Goal: Information Seeking & Learning: Check status

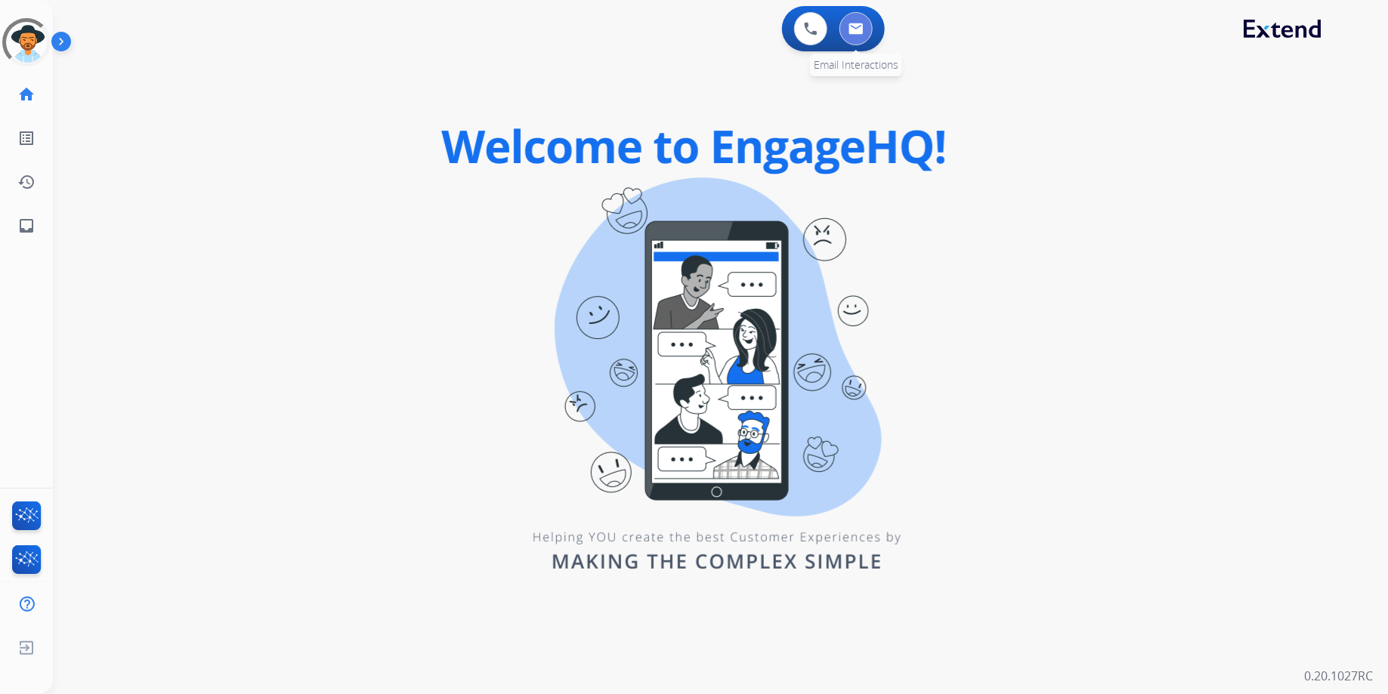
click at [864, 30] on button at bounding box center [855, 28] width 33 height 33
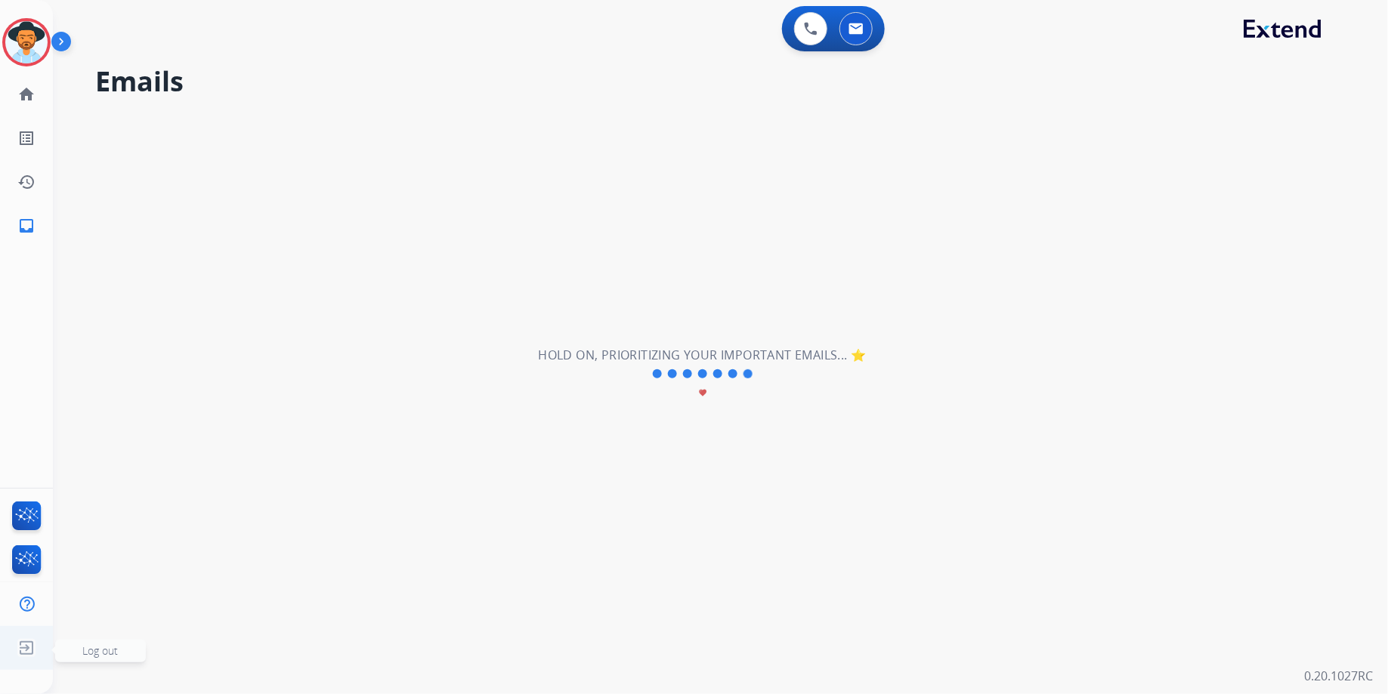
click at [34, 654] on img at bounding box center [26, 648] width 27 height 29
click at [92, 641] on div "**********" at bounding box center [702, 374] width 1298 height 640
click at [13, 650] on li "Log out Log out" at bounding box center [26, 648] width 27 height 29
click at [76, 658] on span "Log out" at bounding box center [100, 651] width 91 height 23
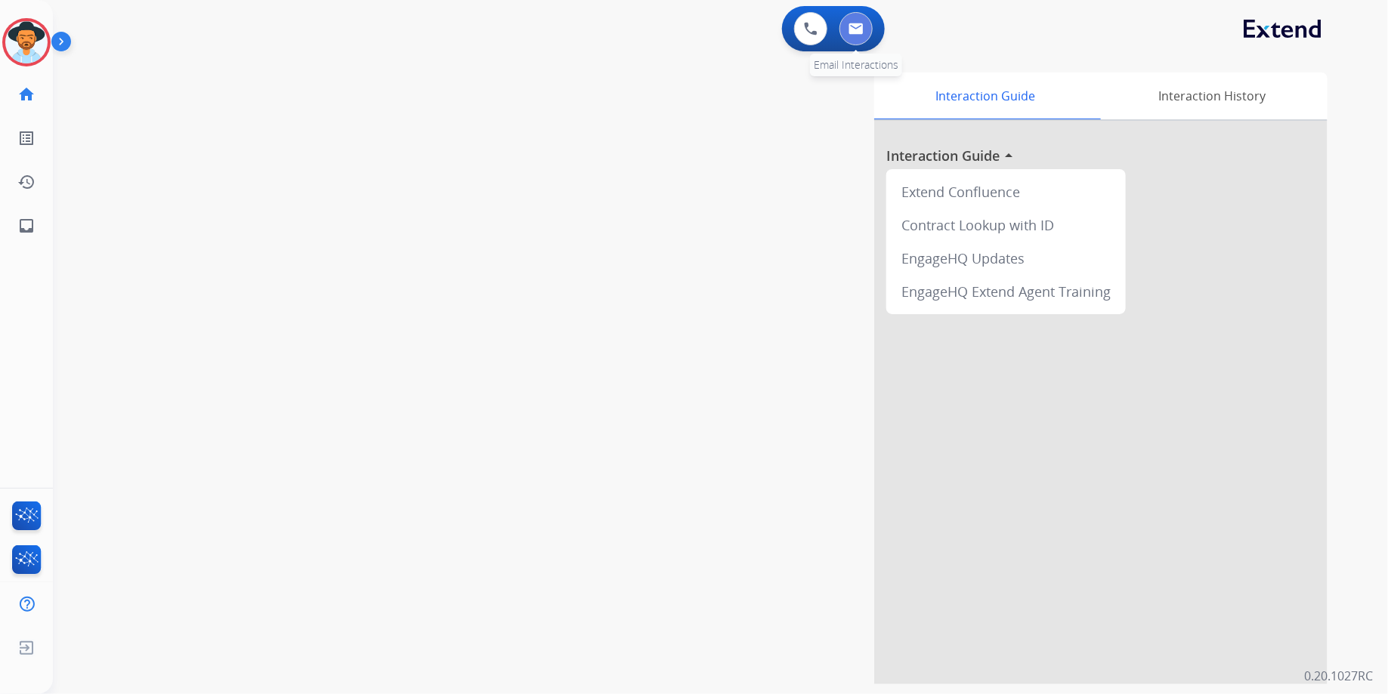
click at [858, 45] on button at bounding box center [855, 28] width 33 height 33
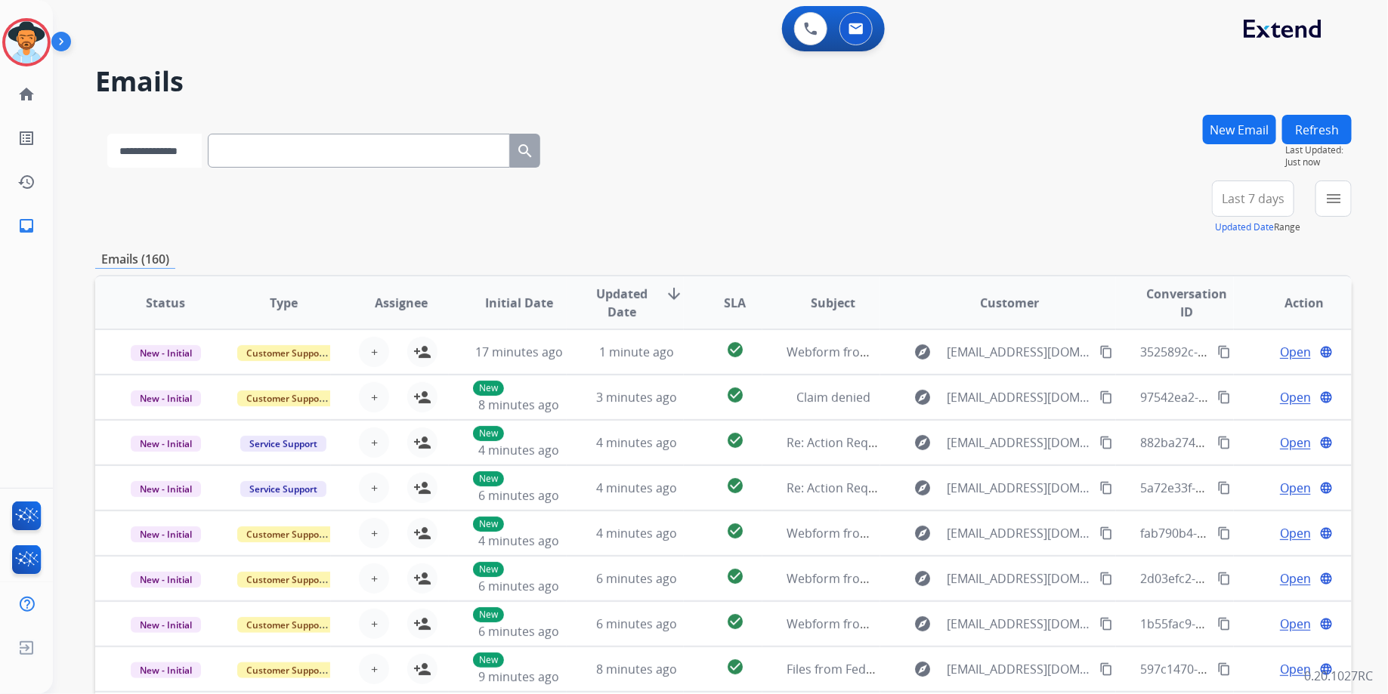
click at [179, 165] on select "**********" at bounding box center [154, 151] width 94 height 34
click at [107, 134] on select "**********" at bounding box center [154, 151] width 94 height 34
click at [197, 140] on select "**********" at bounding box center [154, 151] width 94 height 34
select select "**********"
click at [107, 134] on select "**********" at bounding box center [154, 151] width 94 height 34
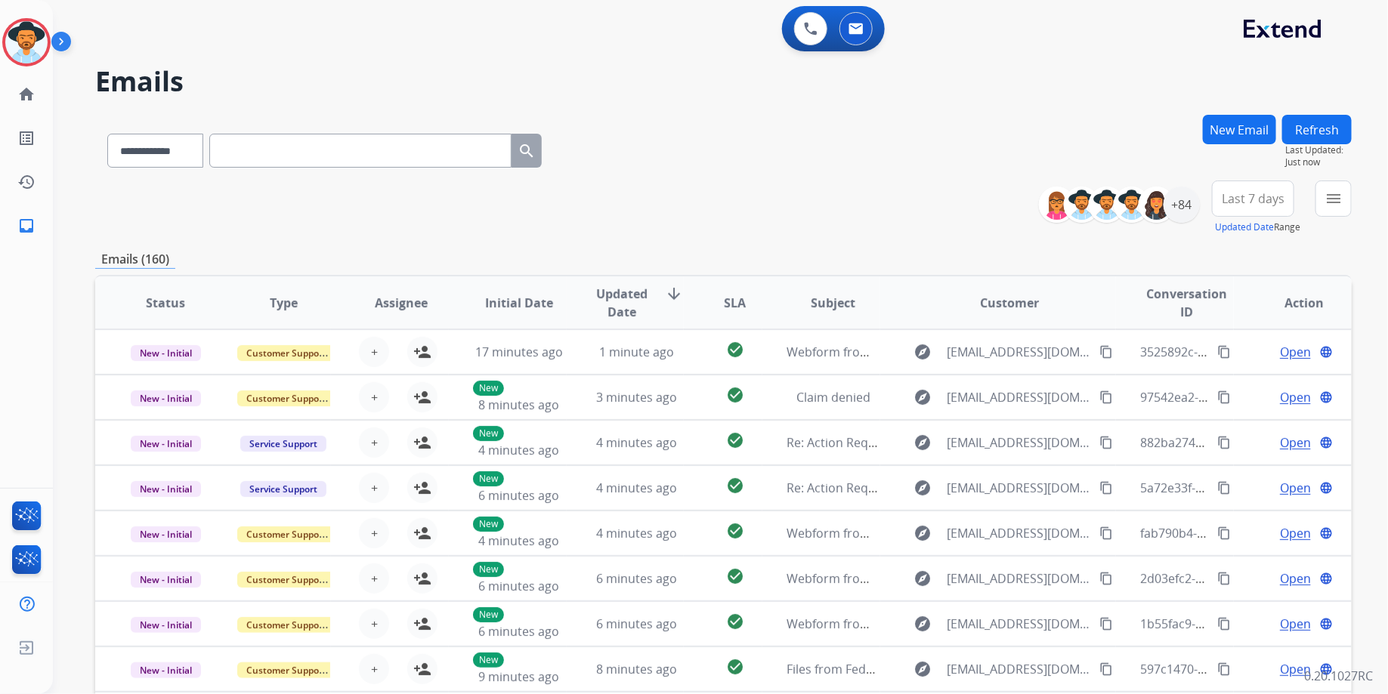
click at [429, 149] on input "text" at bounding box center [360, 151] width 302 height 34
paste input "**********"
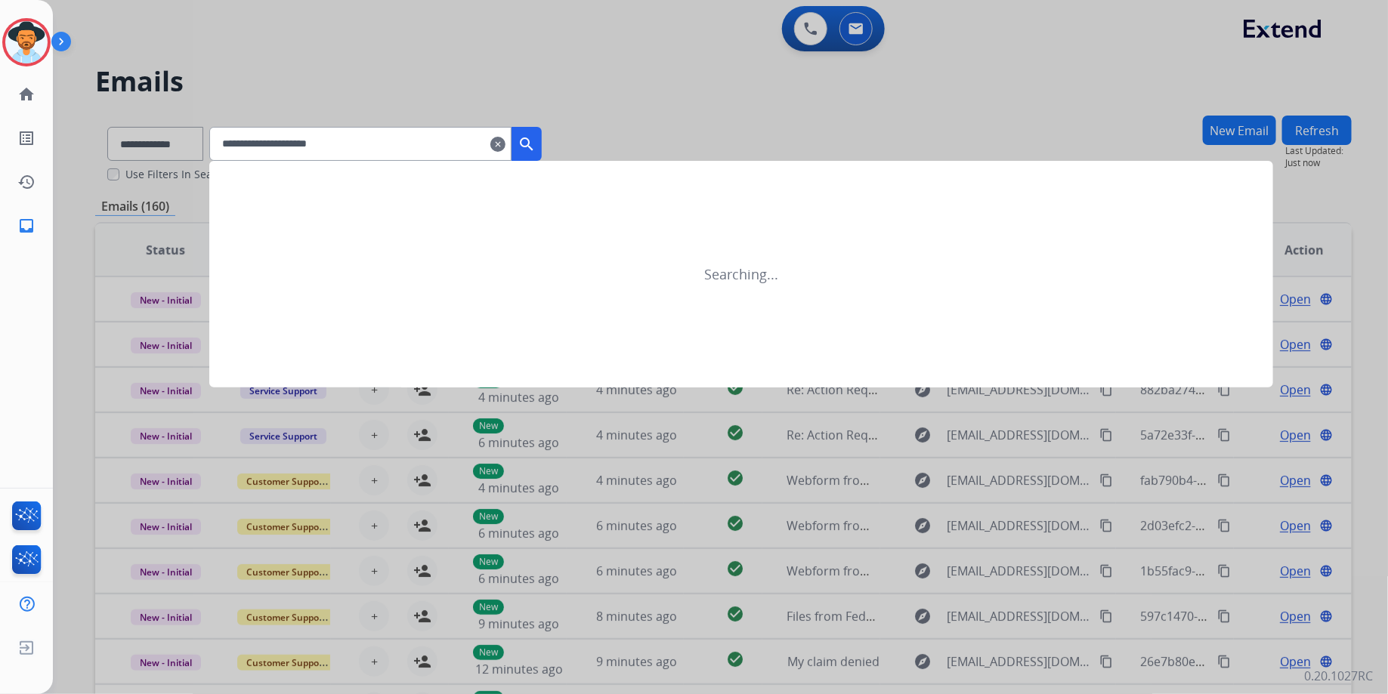
type input "**********"
click at [536, 148] on mat-icon "search" at bounding box center [526, 144] width 18 height 18
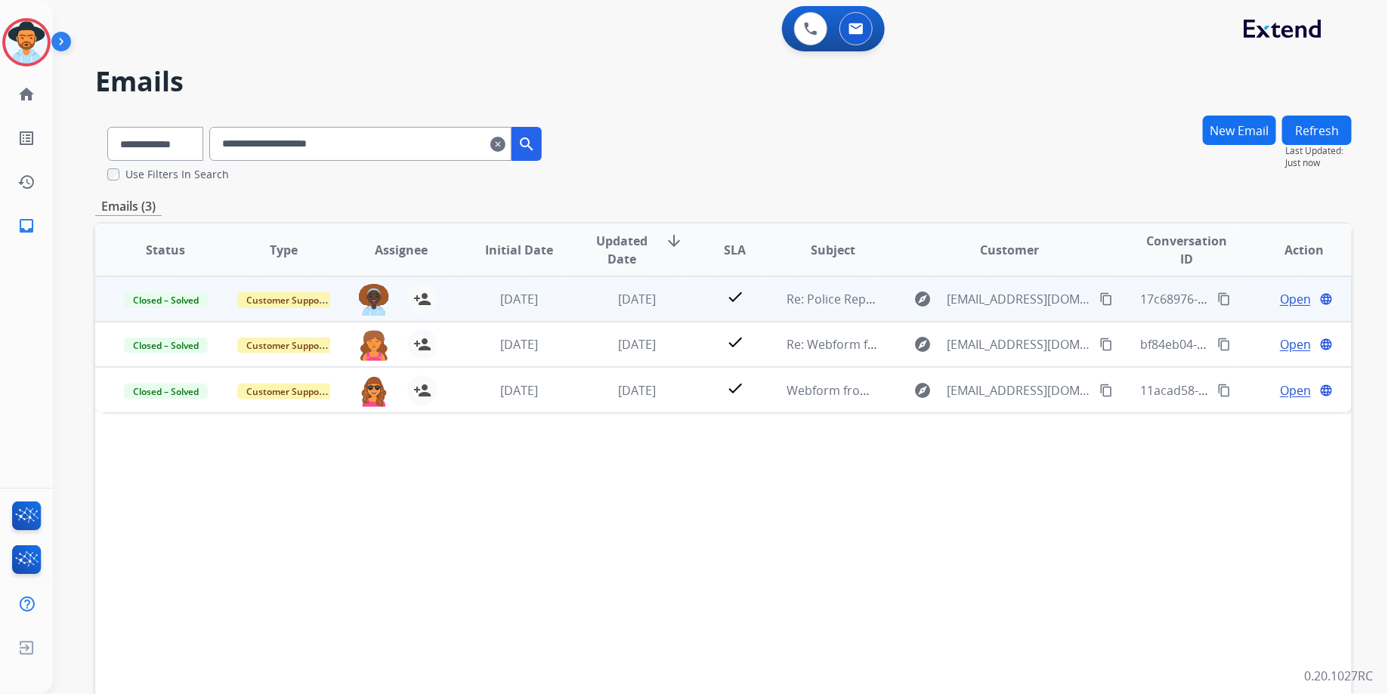
click at [1282, 297] on span "Open" at bounding box center [1295, 299] width 31 height 18
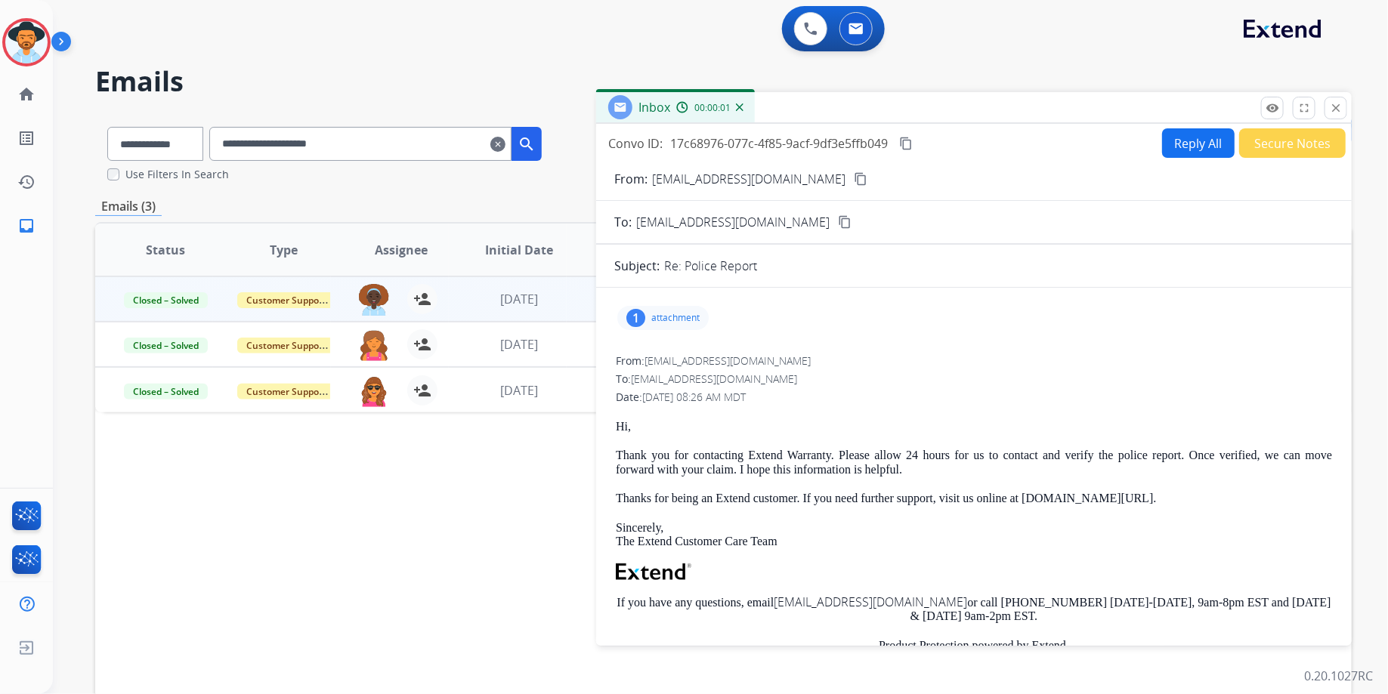
click at [684, 320] on p "attachment" at bounding box center [675, 318] width 48 height 12
click at [813, 350] on p "report-25500035-0.pdf" at bounding box center [776, 353] width 128 height 18
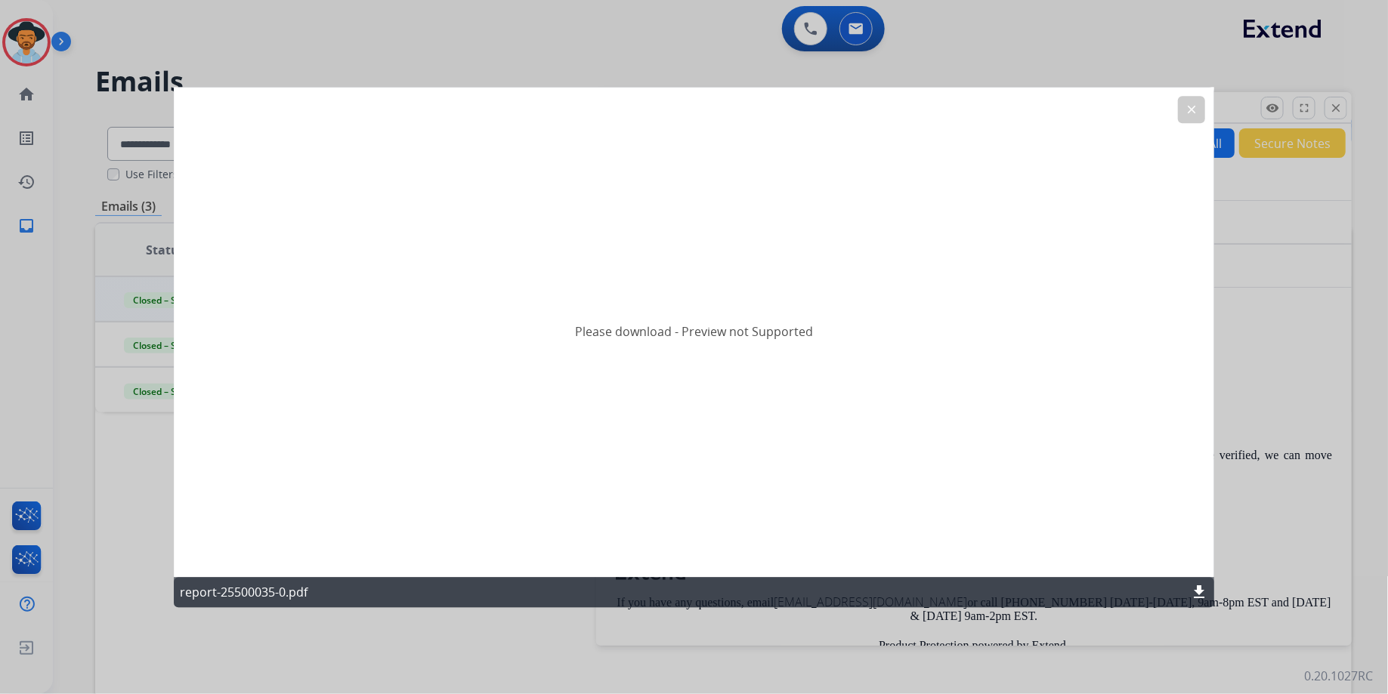
click at [1199, 595] on mat-icon "download" at bounding box center [1199, 592] width 18 height 18
click at [1182, 112] on button "clear" at bounding box center [1191, 109] width 27 height 27
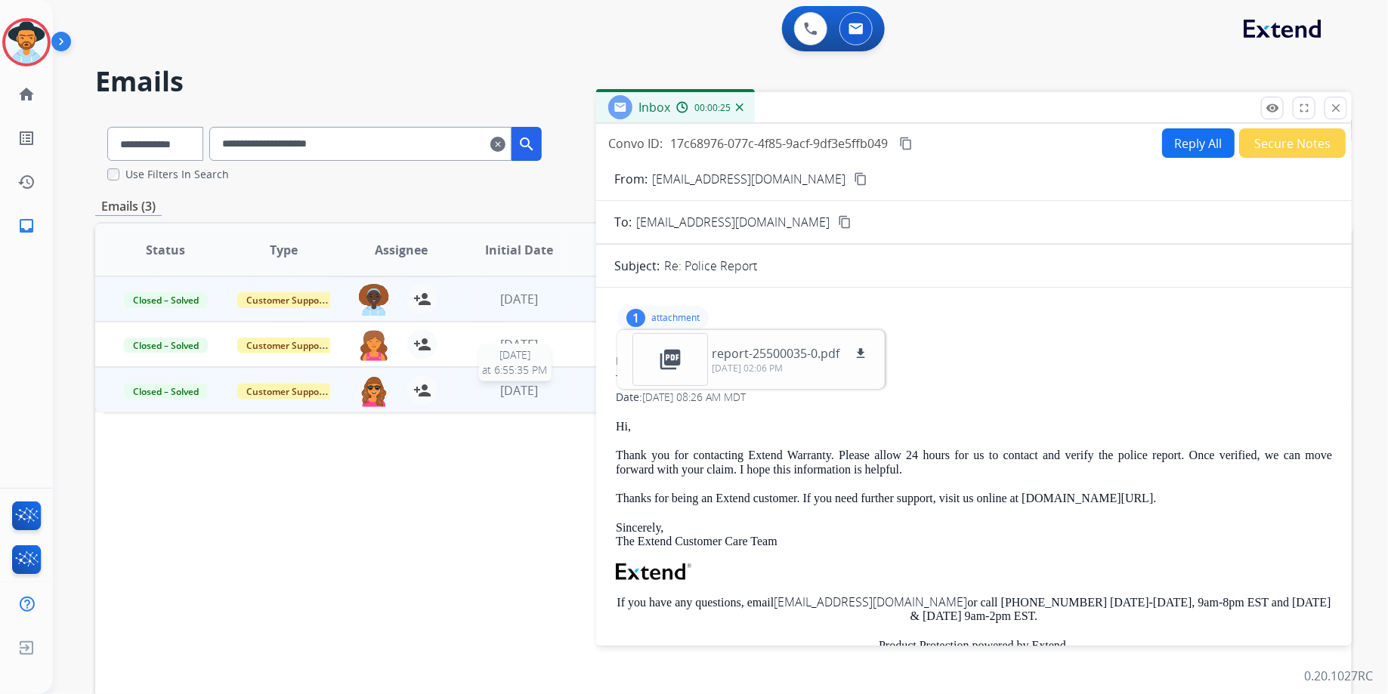
click at [520, 388] on span "1 week ago" at bounding box center [519, 390] width 38 height 17
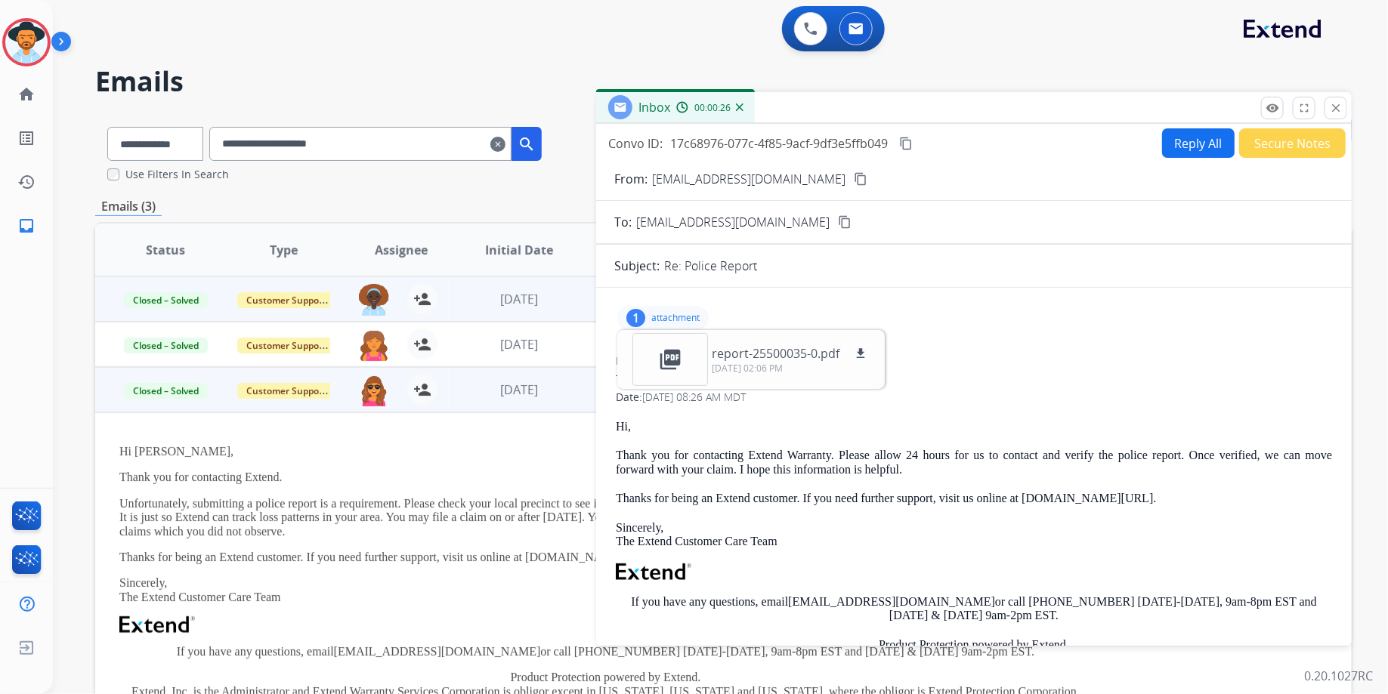
scroll to position [91, 0]
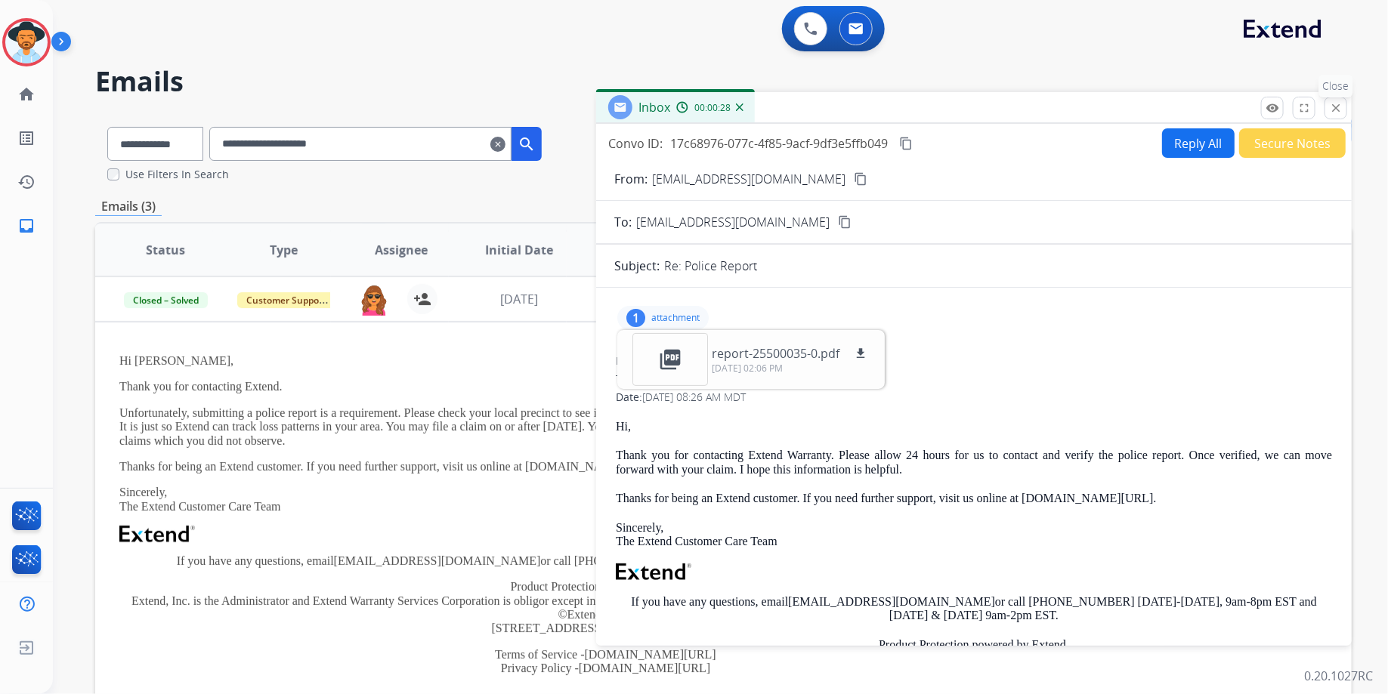
click at [1338, 103] on mat-icon "close" at bounding box center [1336, 108] width 14 height 14
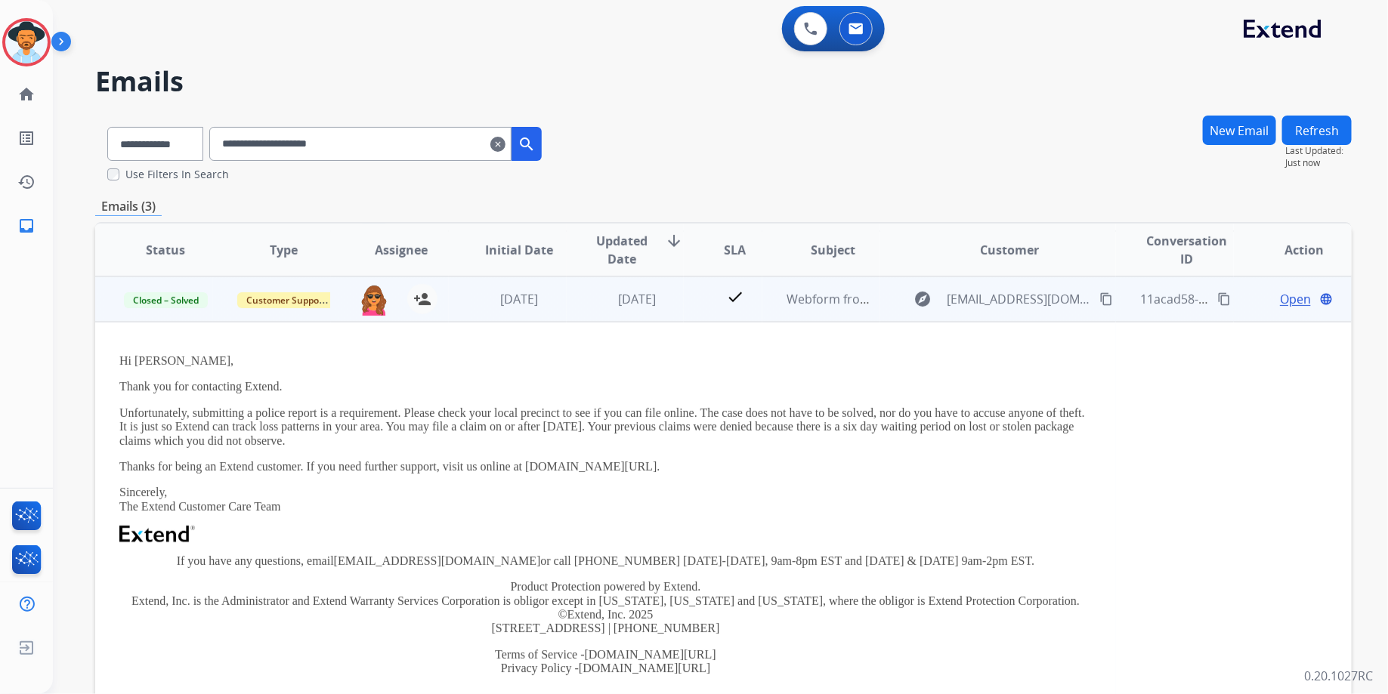
click at [1280, 292] on span "Open" at bounding box center [1295, 299] width 31 height 18
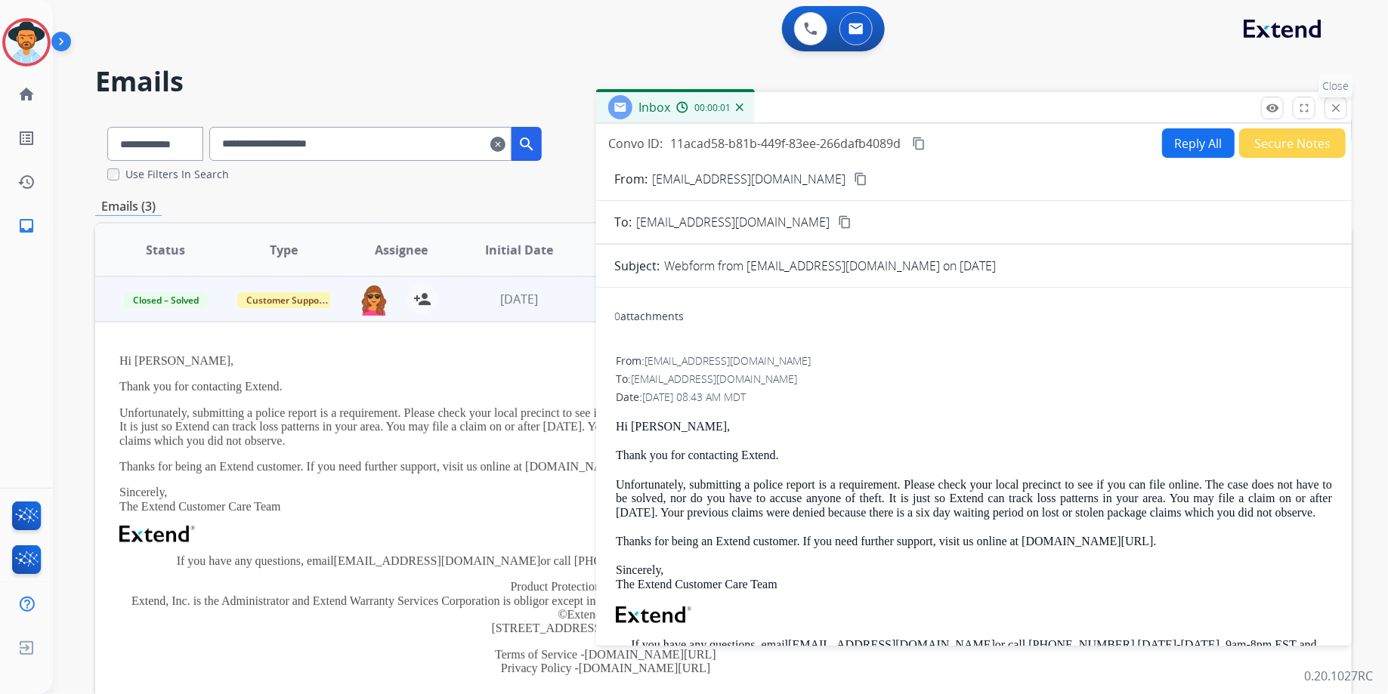
click at [1338, 102] on mat-icon "close" at bounding box center [1336, 108] width 14 height 14
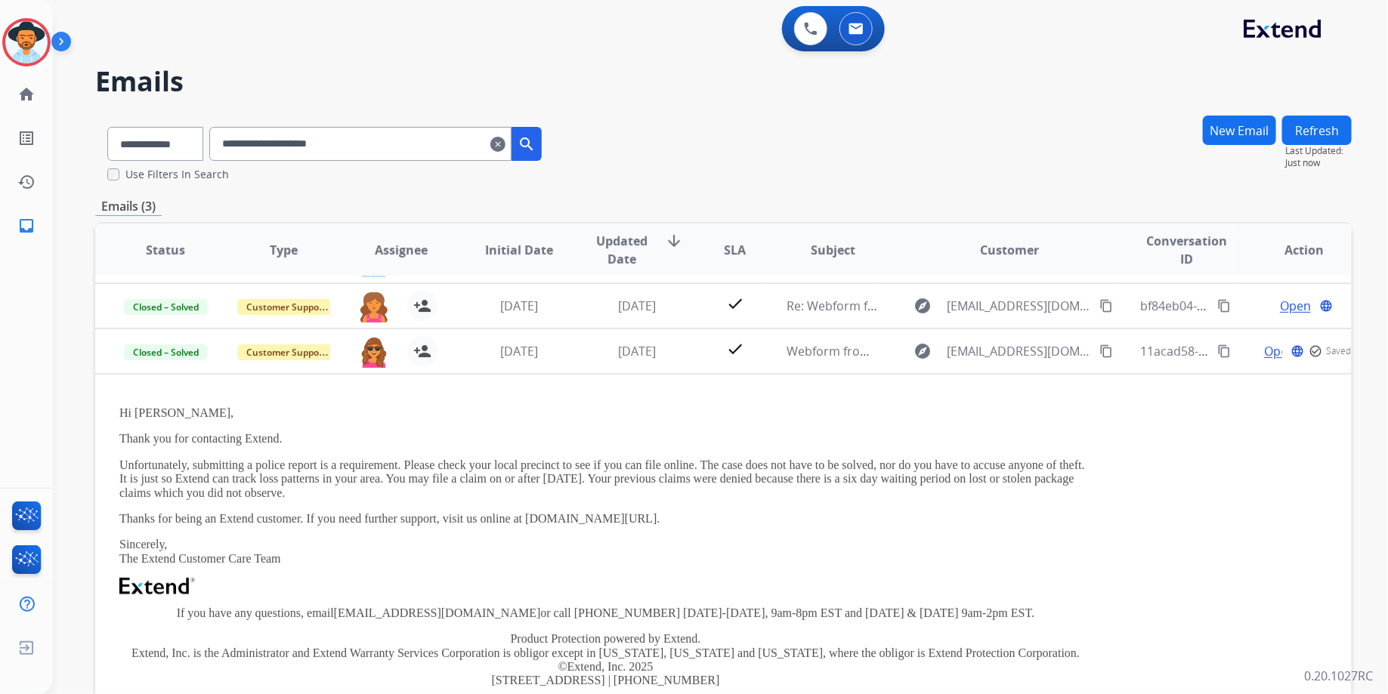
scroll to position [0, 0]
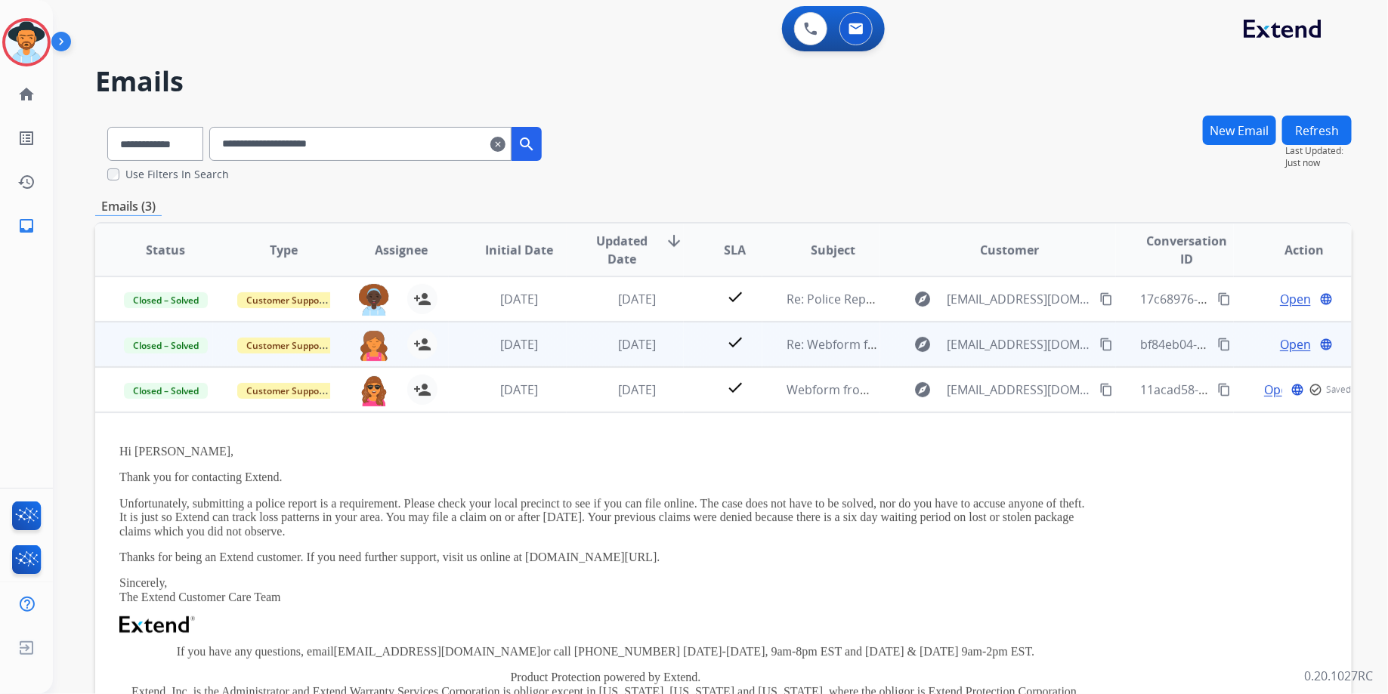
click at [1283, 348] on span "Open" at bounding box center [1295, 344] width 31 height 18
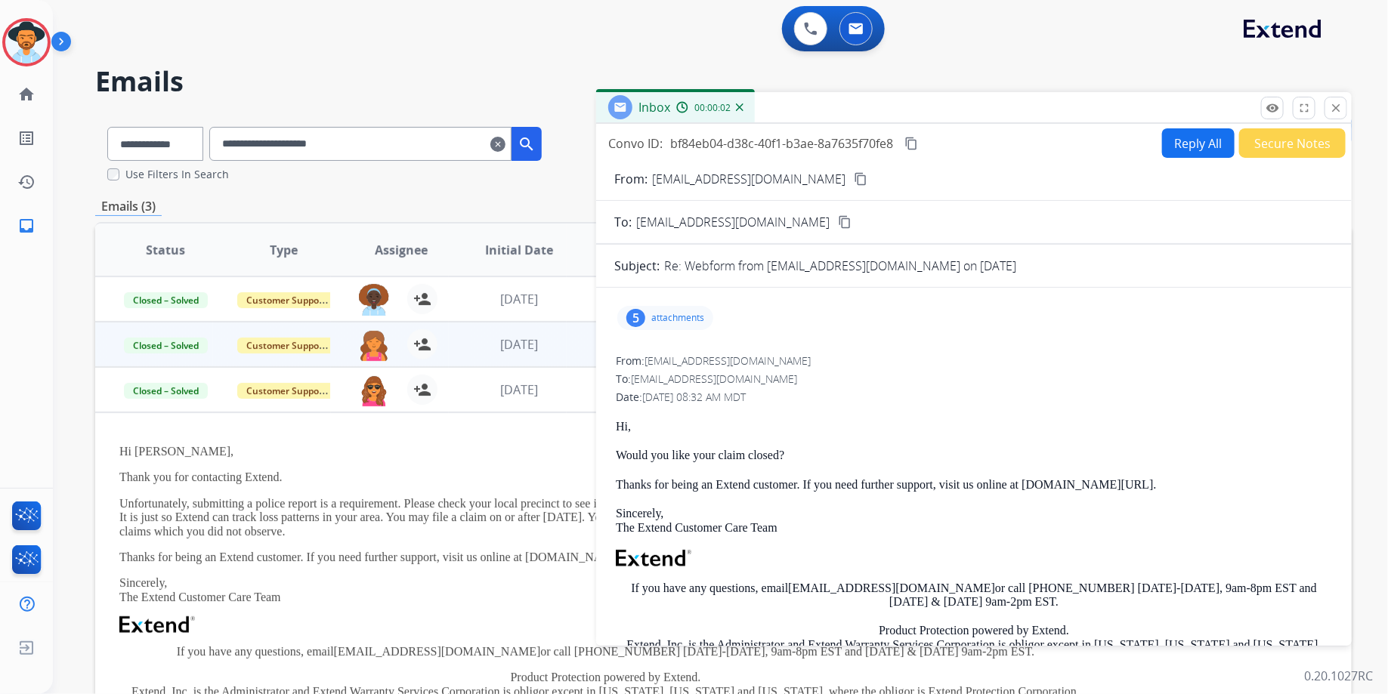
click at [681, 314] on p "attachments" at bounding box center [677, 318] width 53 height 12
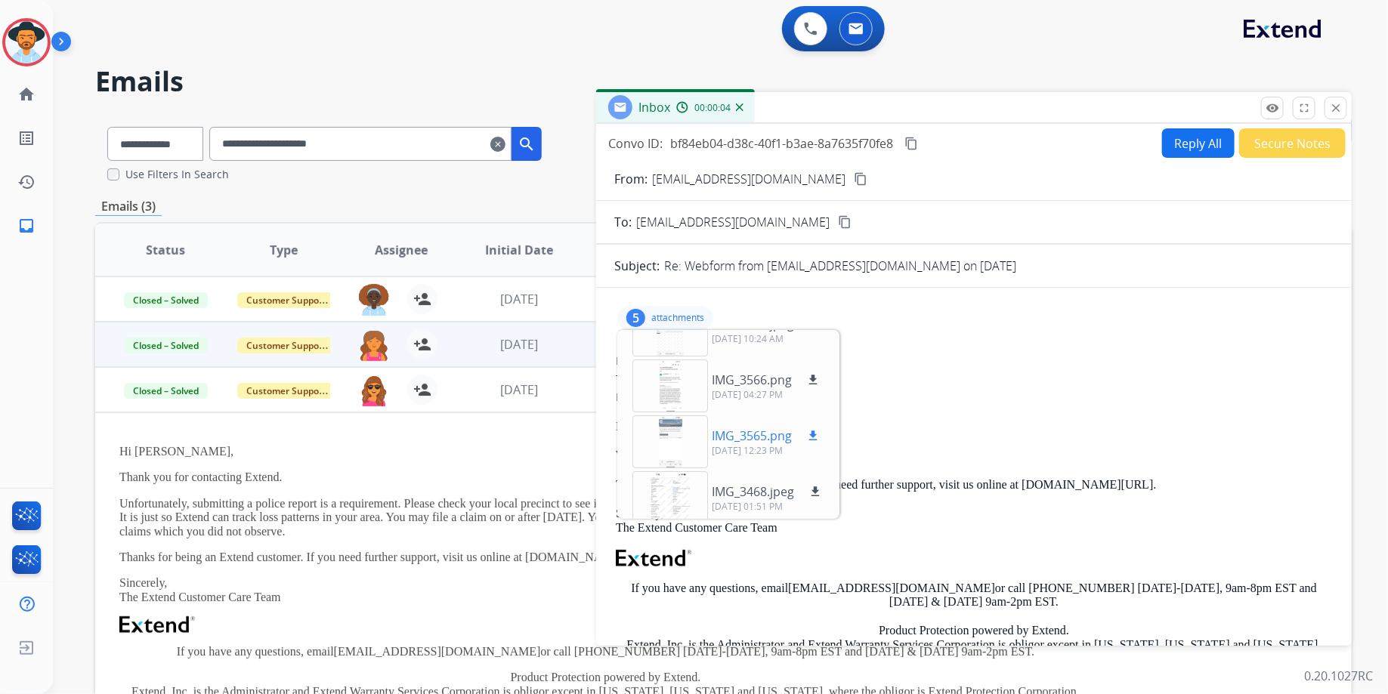
scroll to position [93, 0]
click at [680, 428] on div at bounding box center [670, 434] width 76 height 53
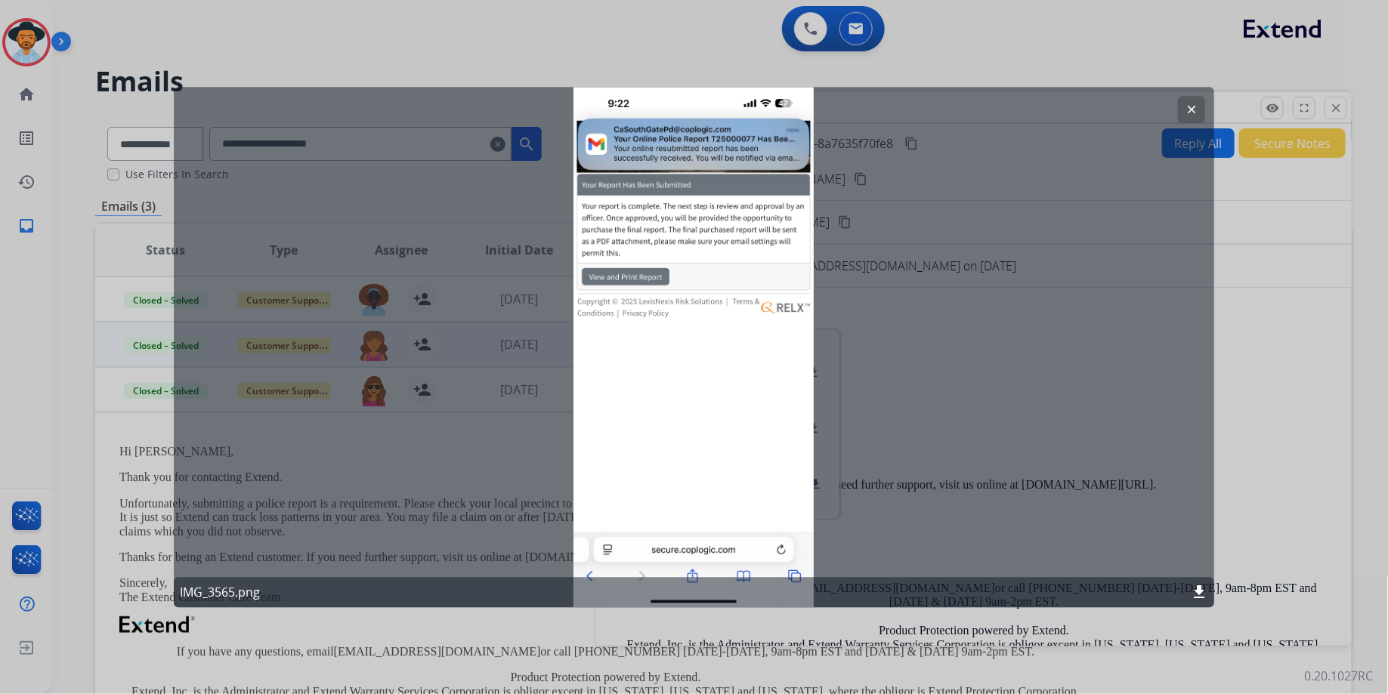
click at [1267, 429] on div at bounding box center [694, 347] width 1388 height 694
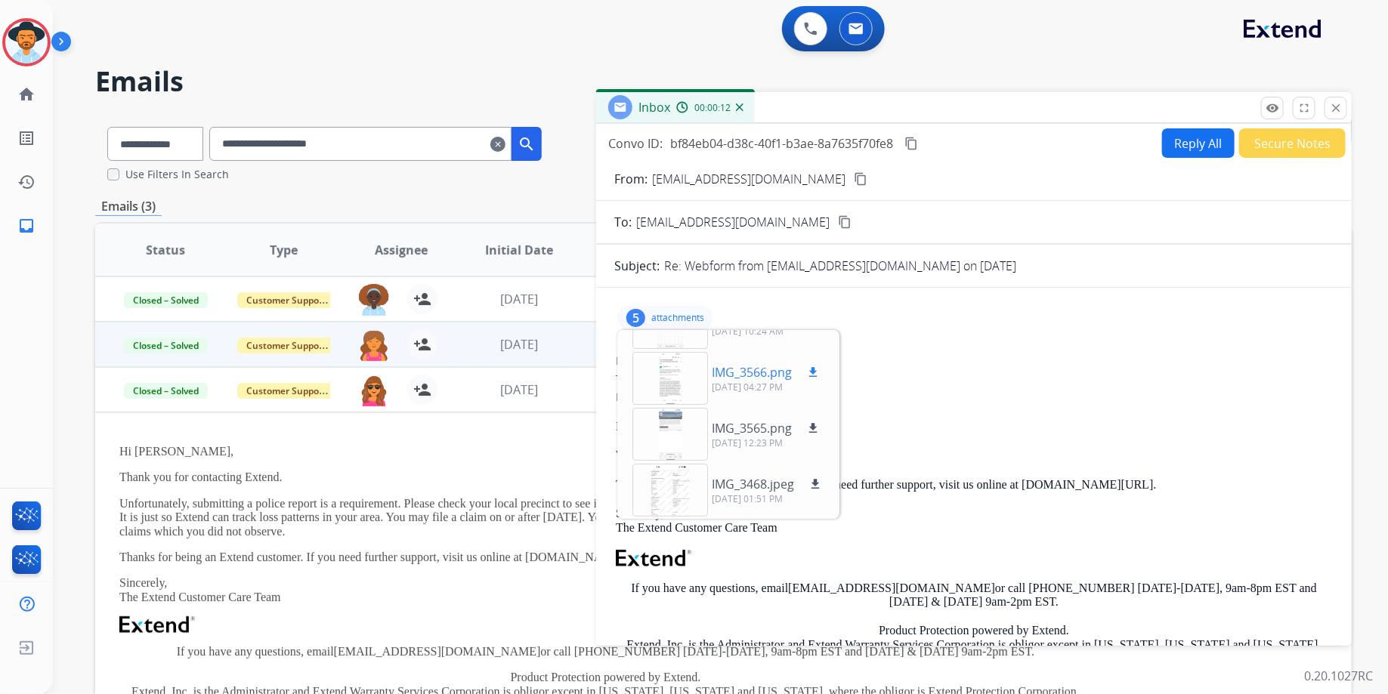
click at [675, 366] on div at bounding box center [670, 378] width 76 height 53
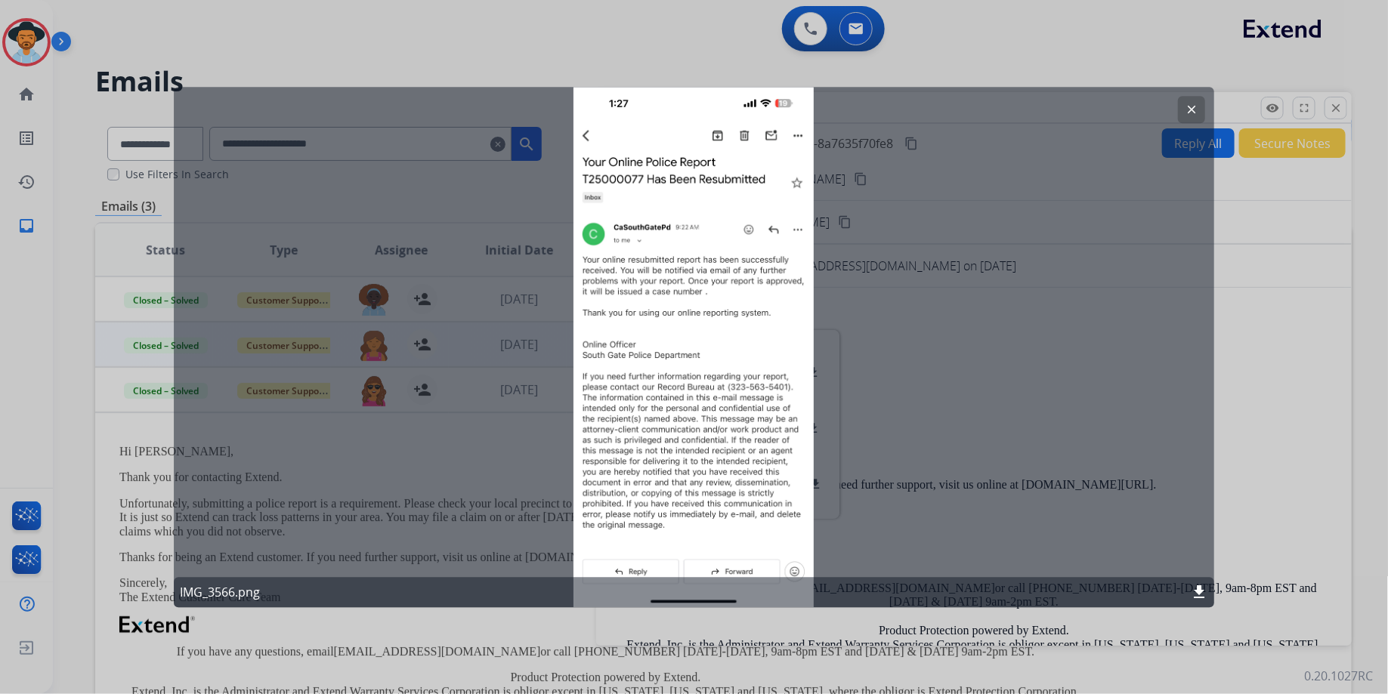
click at [976, 403] on div "clear IMG_3566.png download" at bounding box center [694, 347] width 1041 height 520
click at [1199, 108] on button "clear" at bounding box center [1191, 109] width 27 height 27
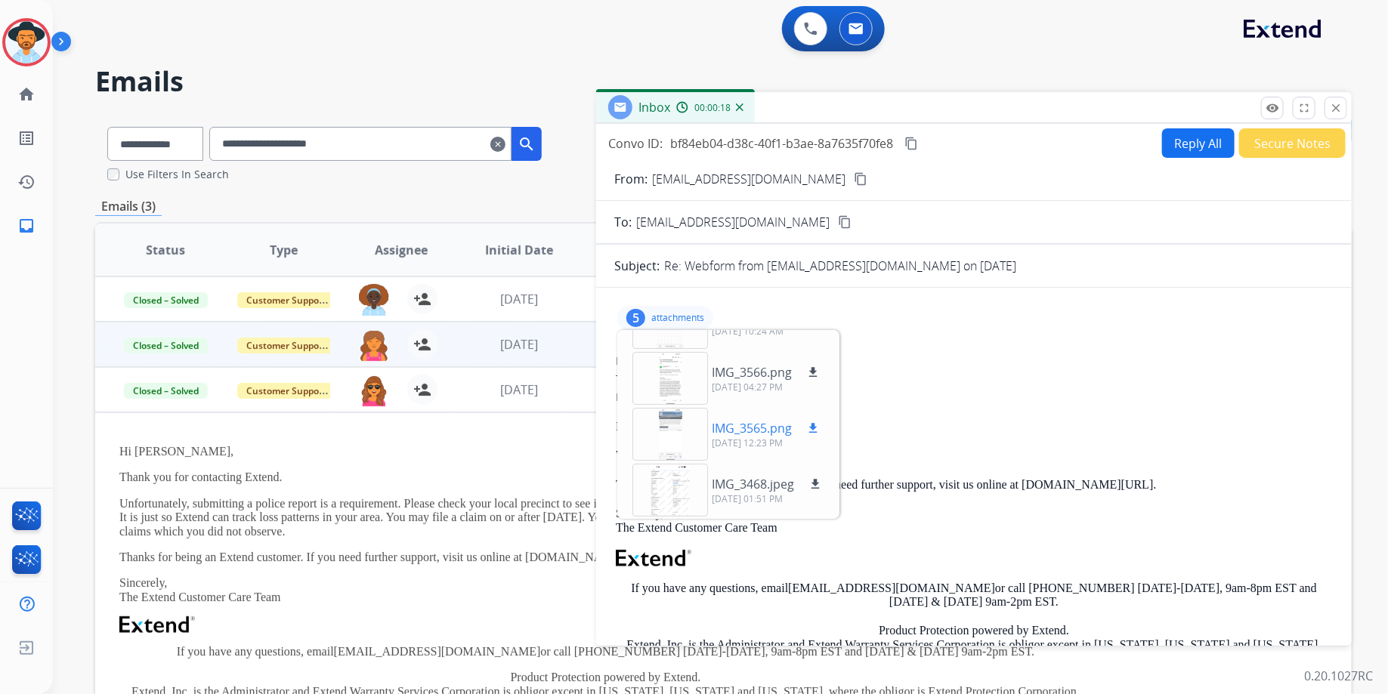
click at [673, 438] on div at bounding box center [670, 434] width 76 height 53
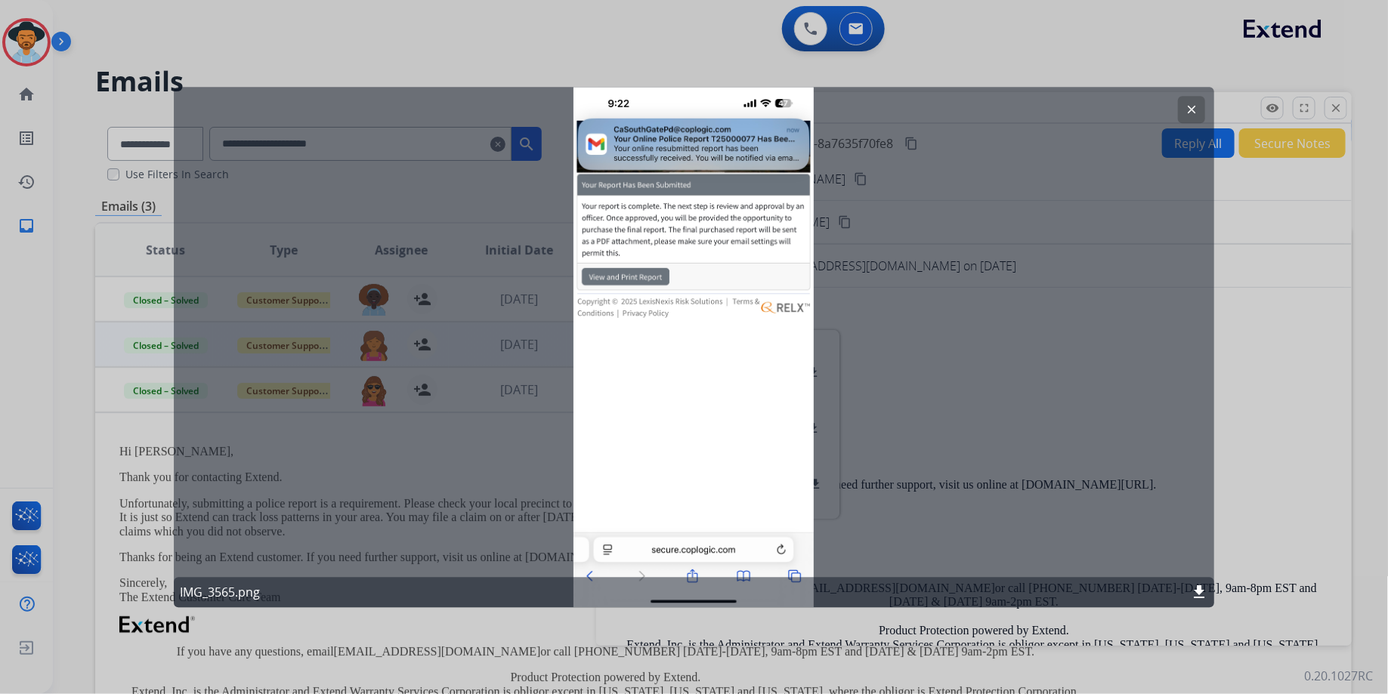
drag, startPoint x: 1196, startPoint y: 102, endPoint x: 1162, endPoint y: 124, distance: 40.4
click at [1196, 103] on mat-icon "clear" at bounding box center [1191, 110] width 14 height 14
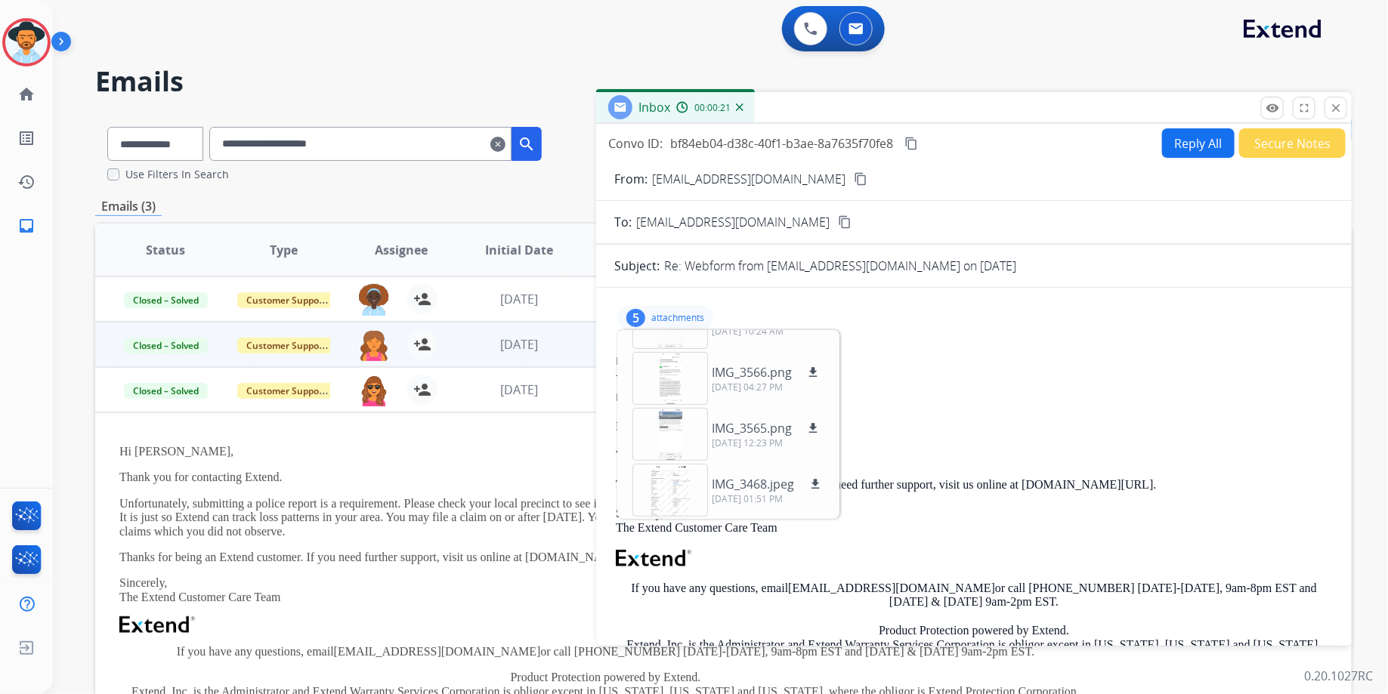
click at [687, 338] on div at bounding box center [670, 322] width 76 height 53
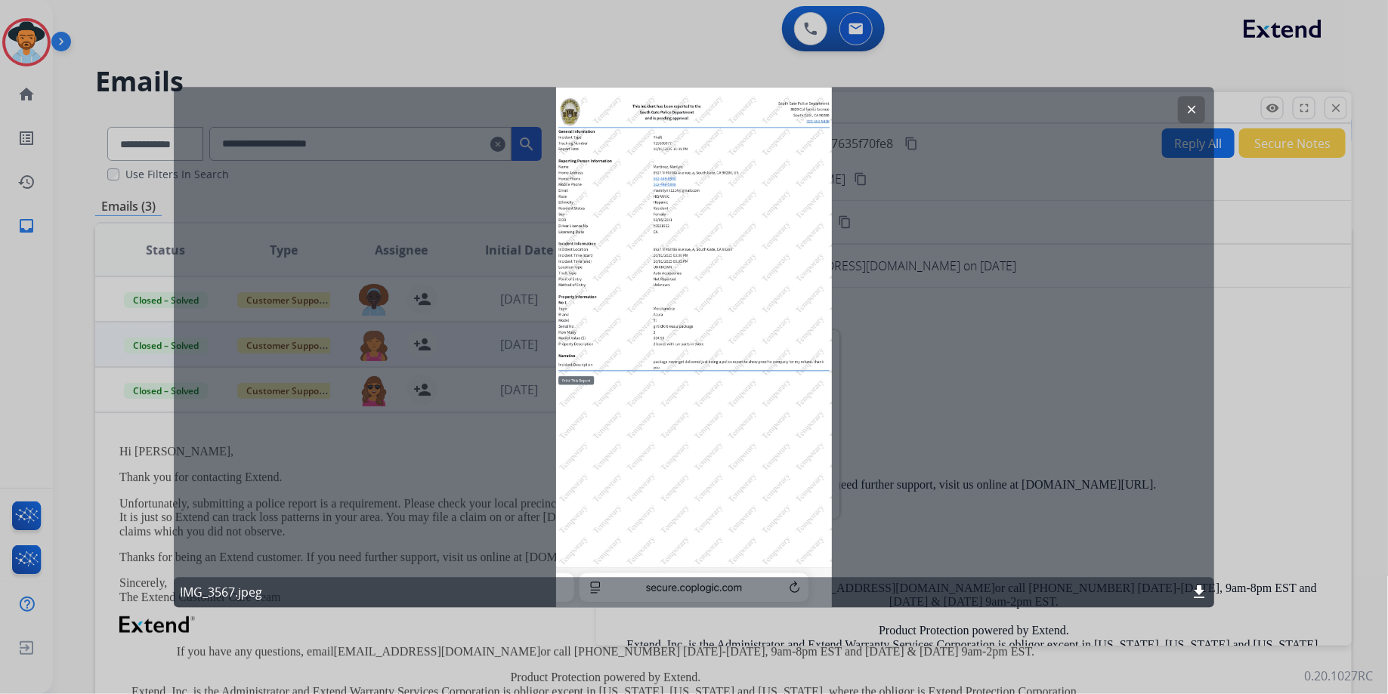
click at [1196, 102] on button "clear" at bounding box center [1191, 109] width 27 height 27
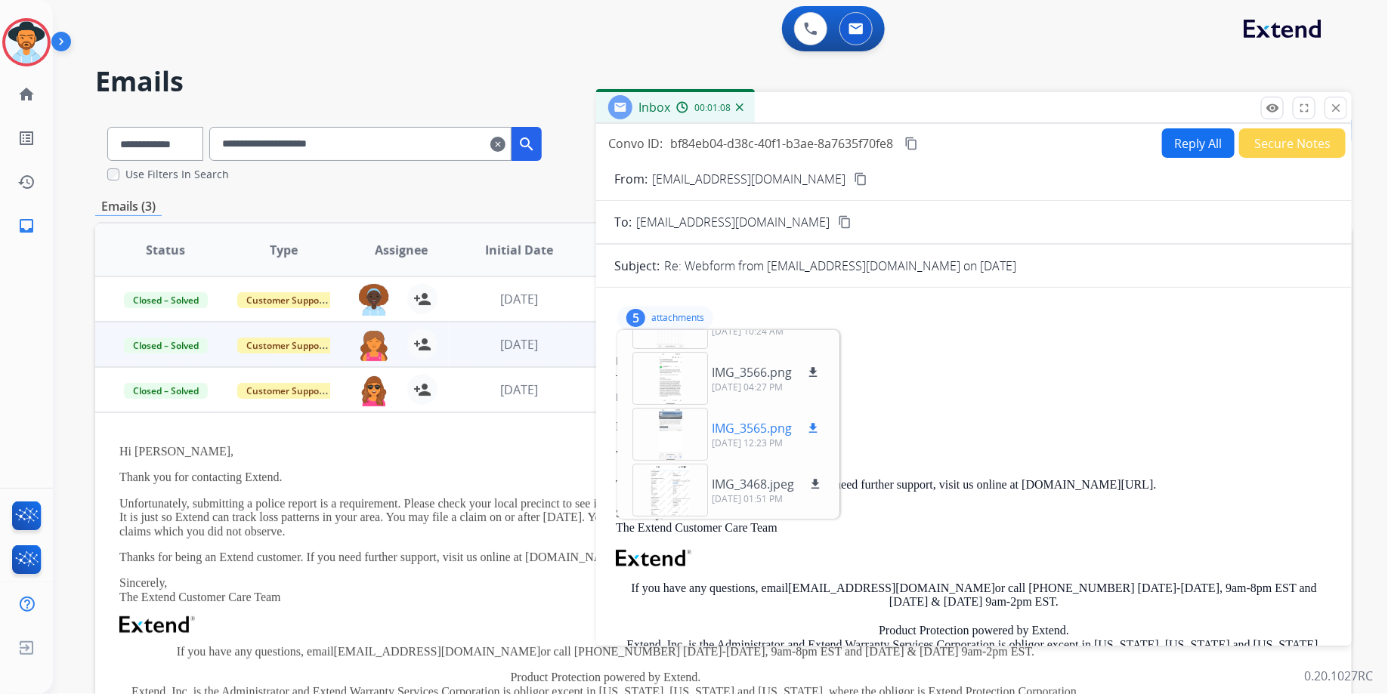
click at [823, 423] on div "IMG_3565.png download 10/05/2025, 12:23 PM" at bounding box center [727, 434] width 214 height 53
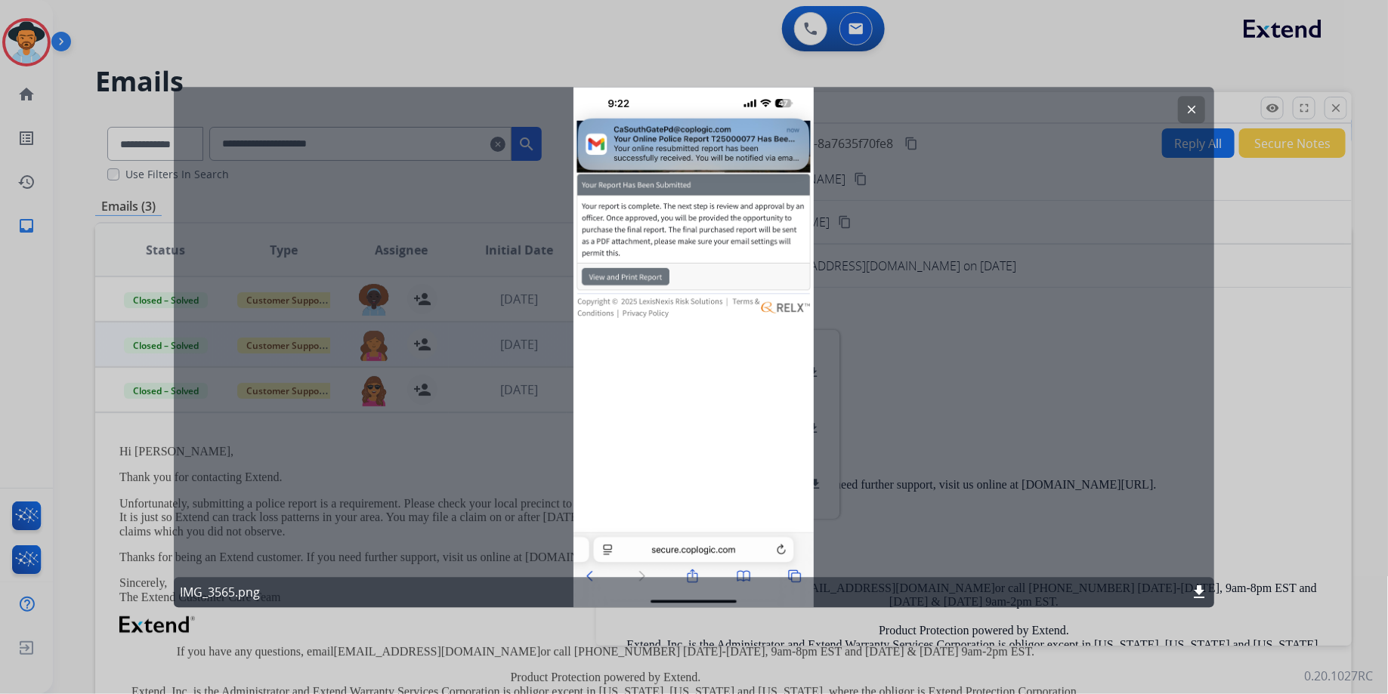
click at [1197, 107] on mat-icon "clear" at bounding box center [1191, 110] width 14 height 14
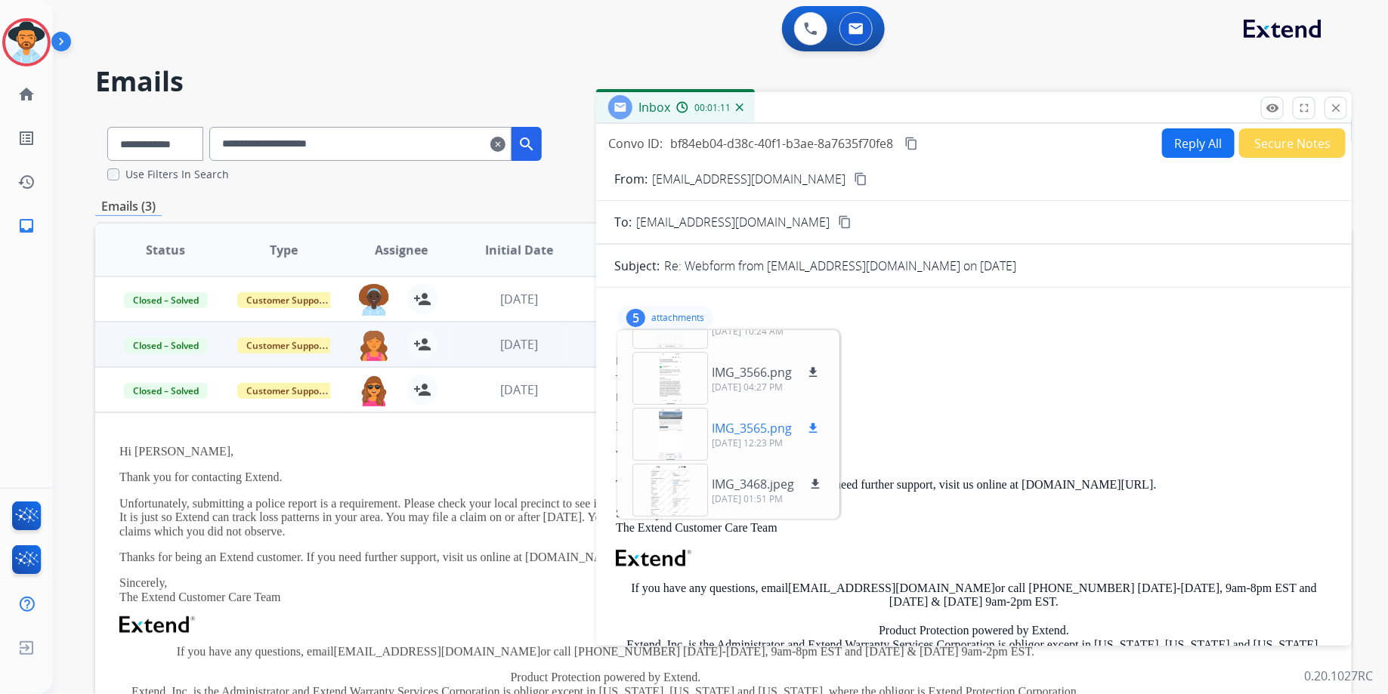
click at [817, 425] on mat-icon "download" at bounding box center [813, 428] width 14 height 14
click at [817, 366] on mat-icon "download" at bounding box center [813, 373] width 14 height 14
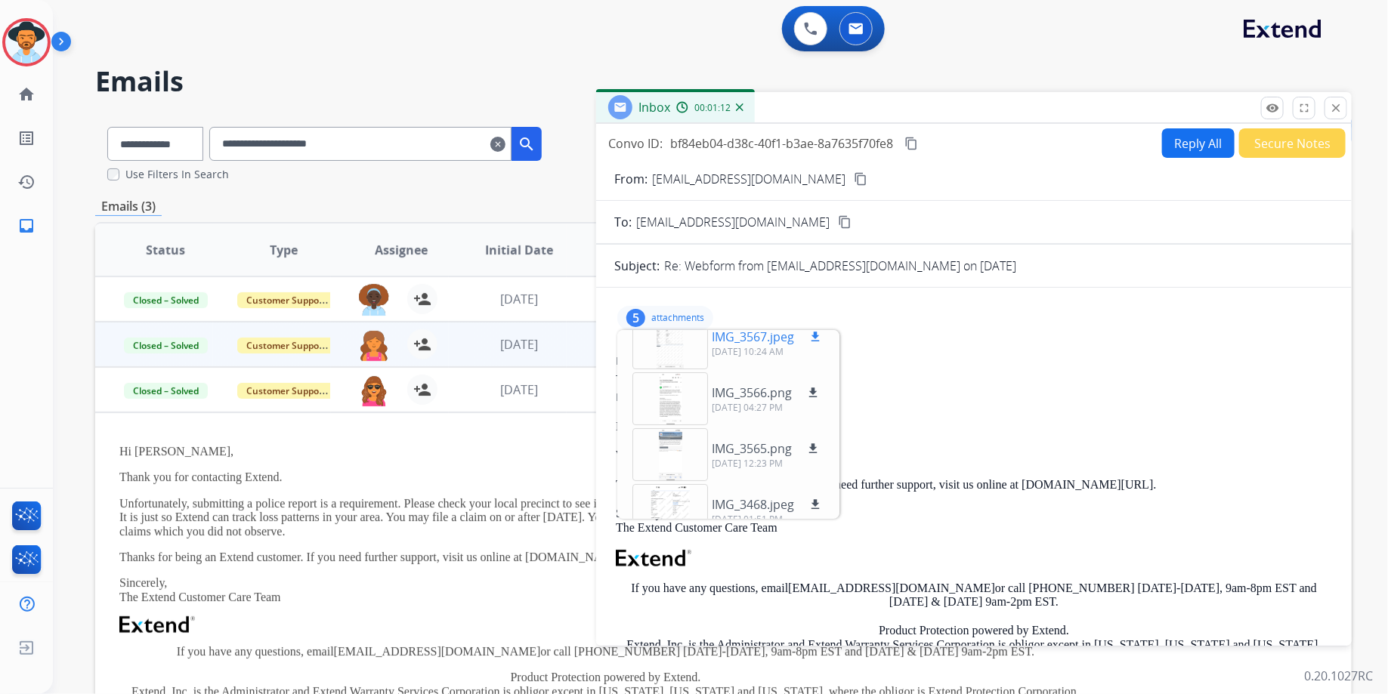
scroll to position [0, 0]
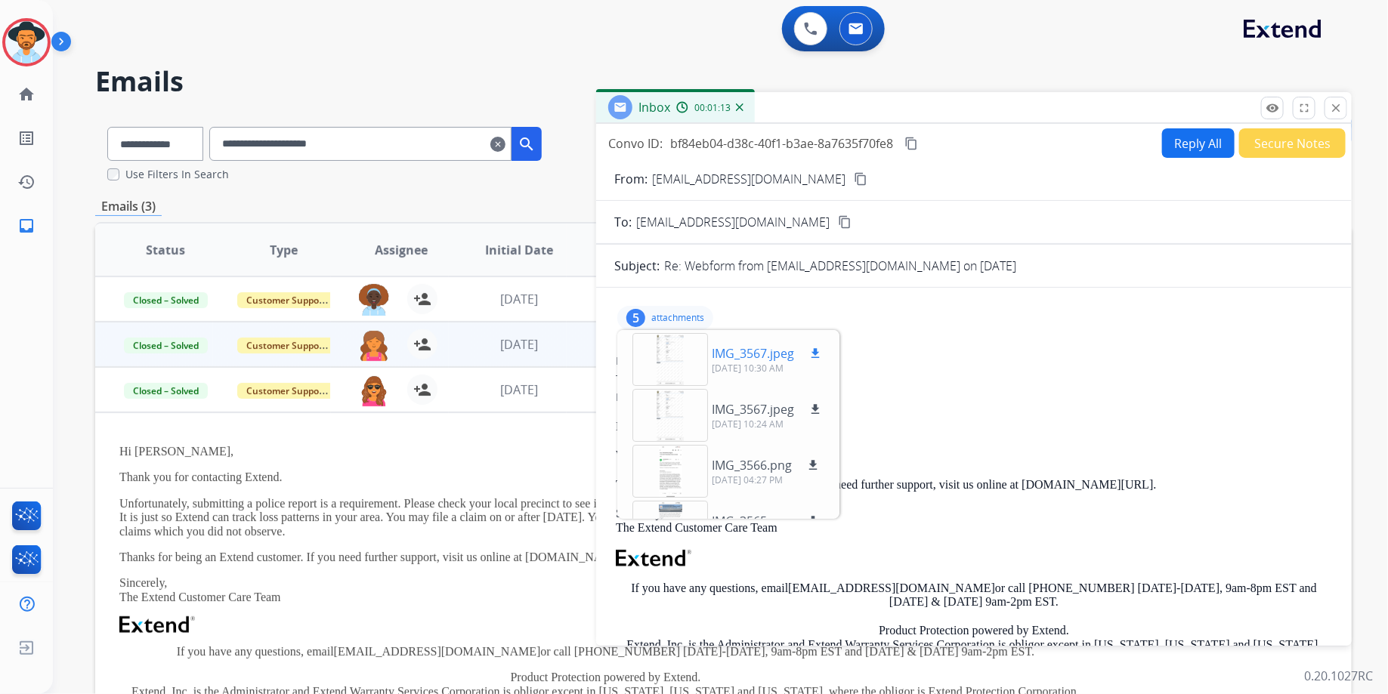
click at [823, 352] on button "download" at bounding box center [815, 353] width 18 height 18
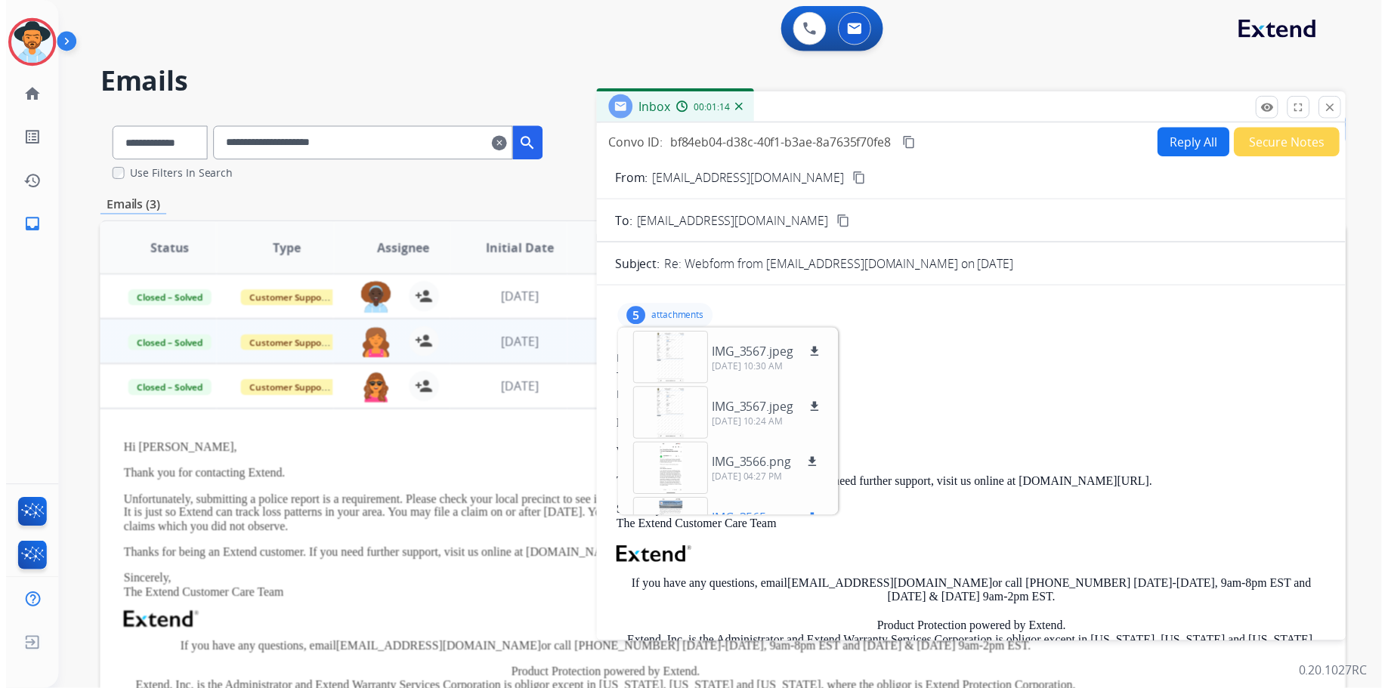
scroll to position [93, 0]
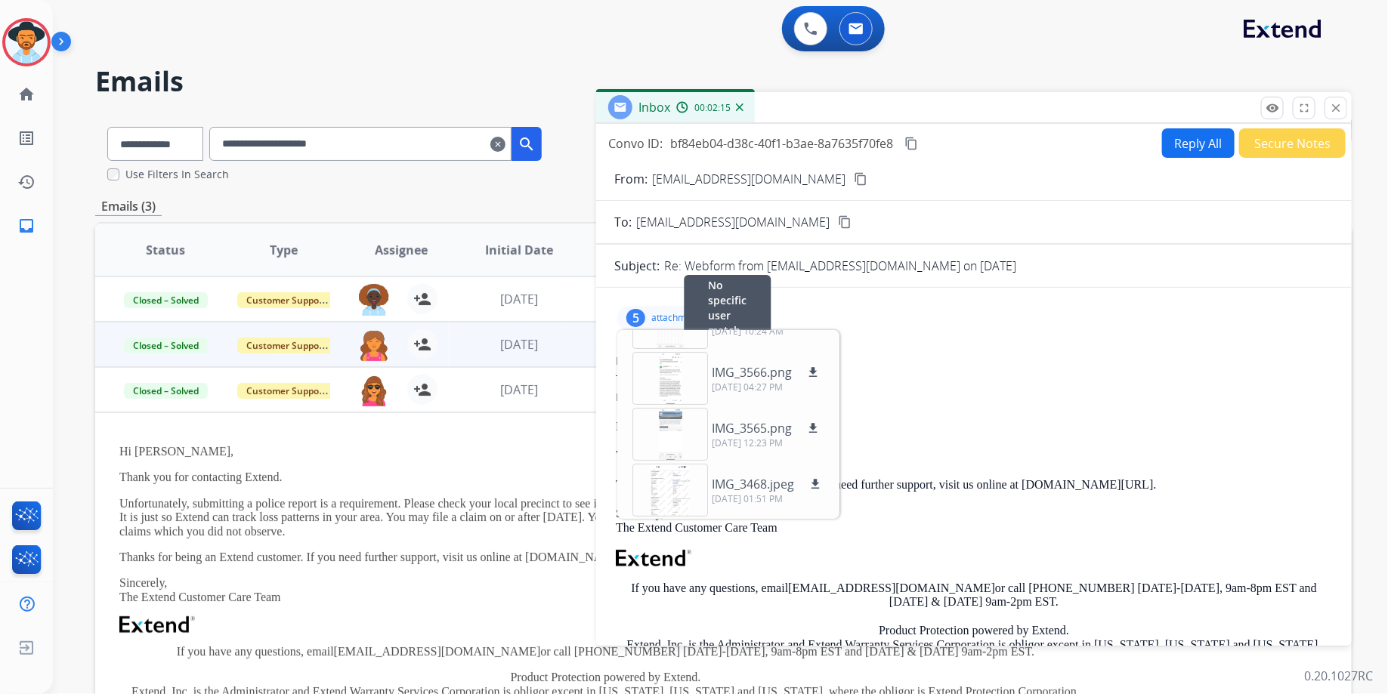
click at [1065, 366] on div "From: support@extend.com No specific user match" at bounding box center [974, 361] width 716 height 15
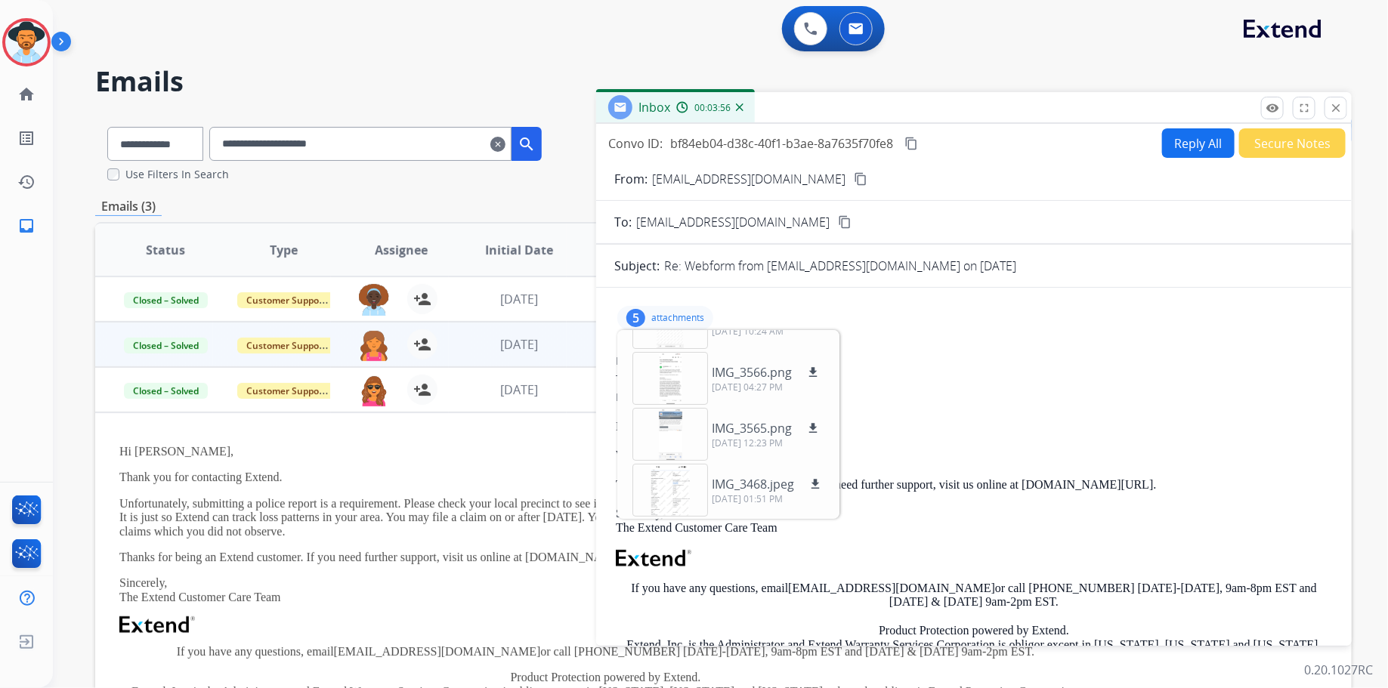
click at [1069, 415] on div "From: support@extend.com To: mamilynn1214@gmail.com Date: 10/06/2025 - 08:32 AM…" at bounding box center [973, 563] width 719 height 422
click at [1029, 514] on p "Sincerely, The Extend Customer Care Team" at bounding box center [974, 521] width 716 height 28
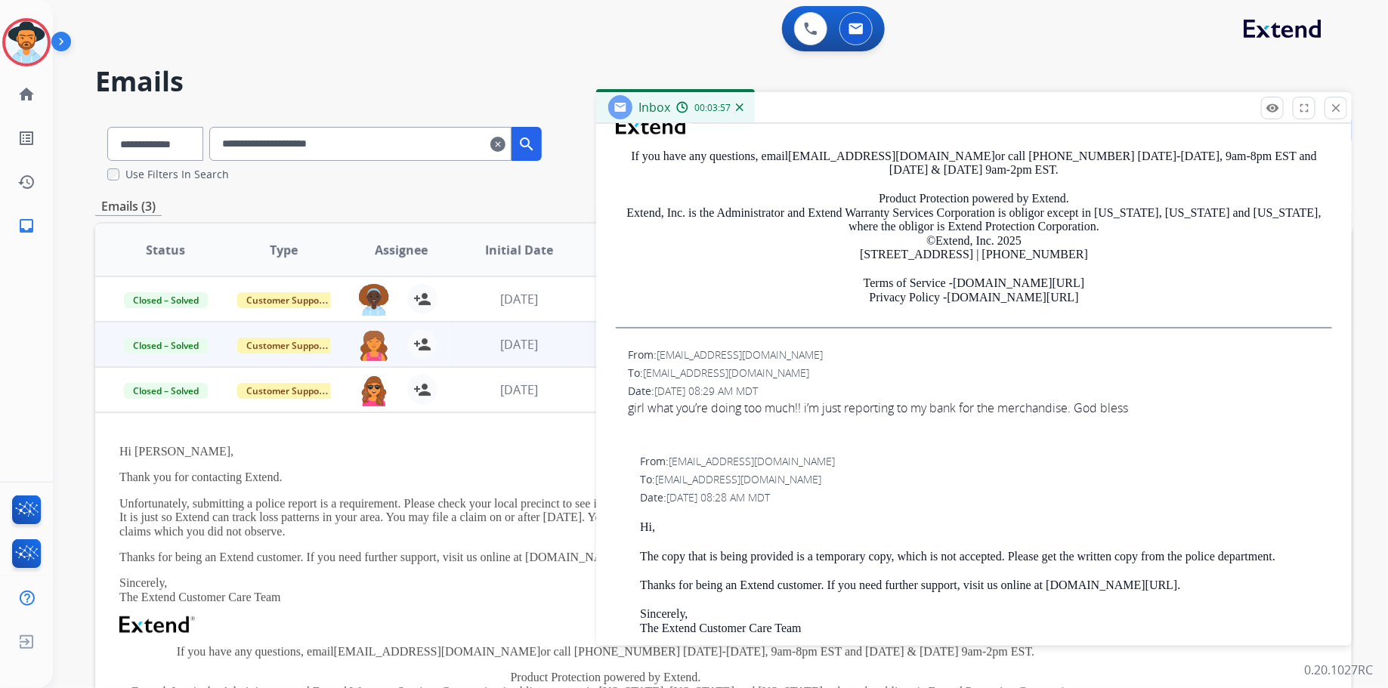
scroll to position [950, 0]
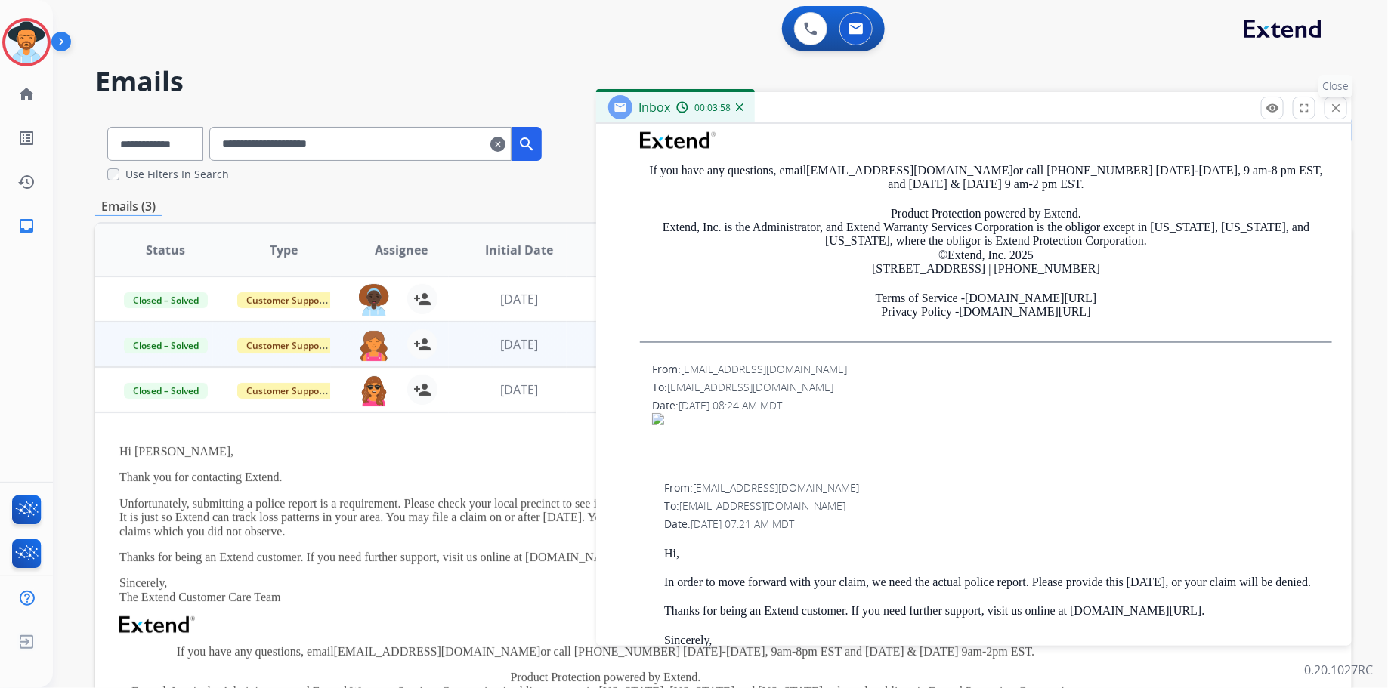
click at [1331, 108] on mat-icon "close" at bounding box center [1336, 108] width 14 height 14
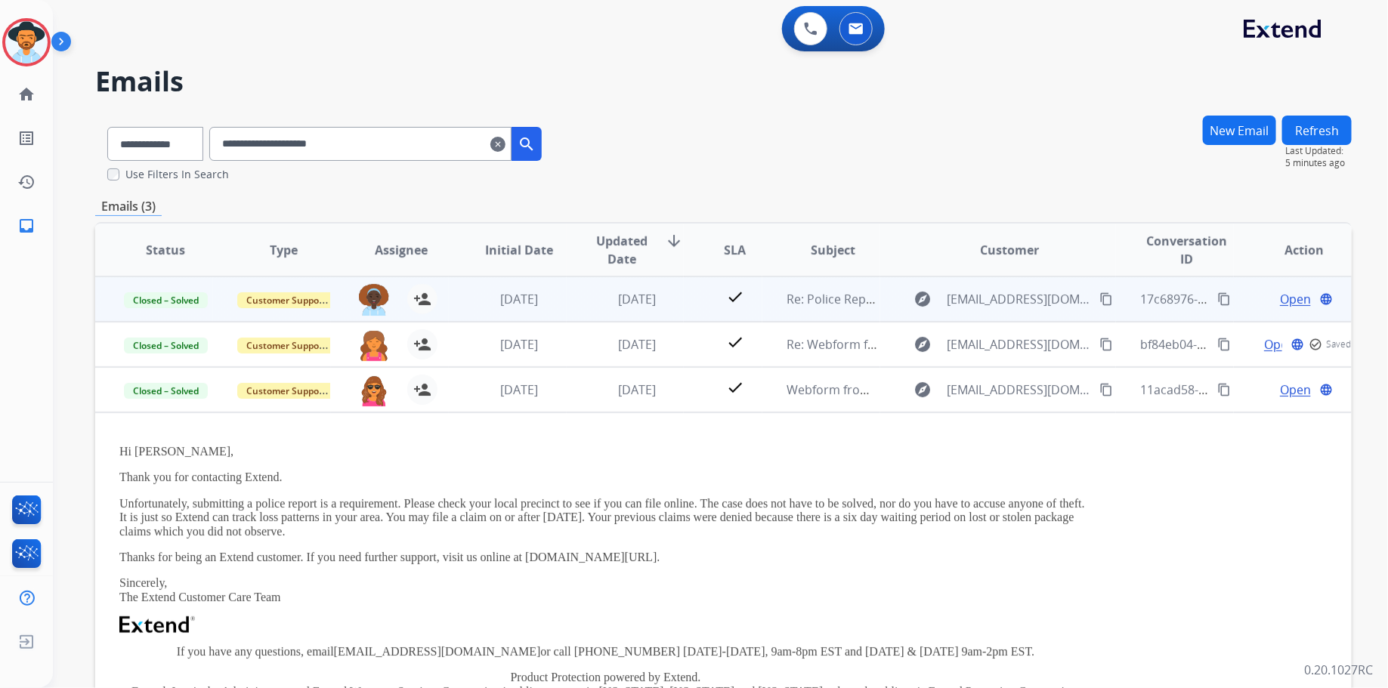
click at [1280, 292] on span "Open" at bounding box center [1295, 299] width 31 height 18
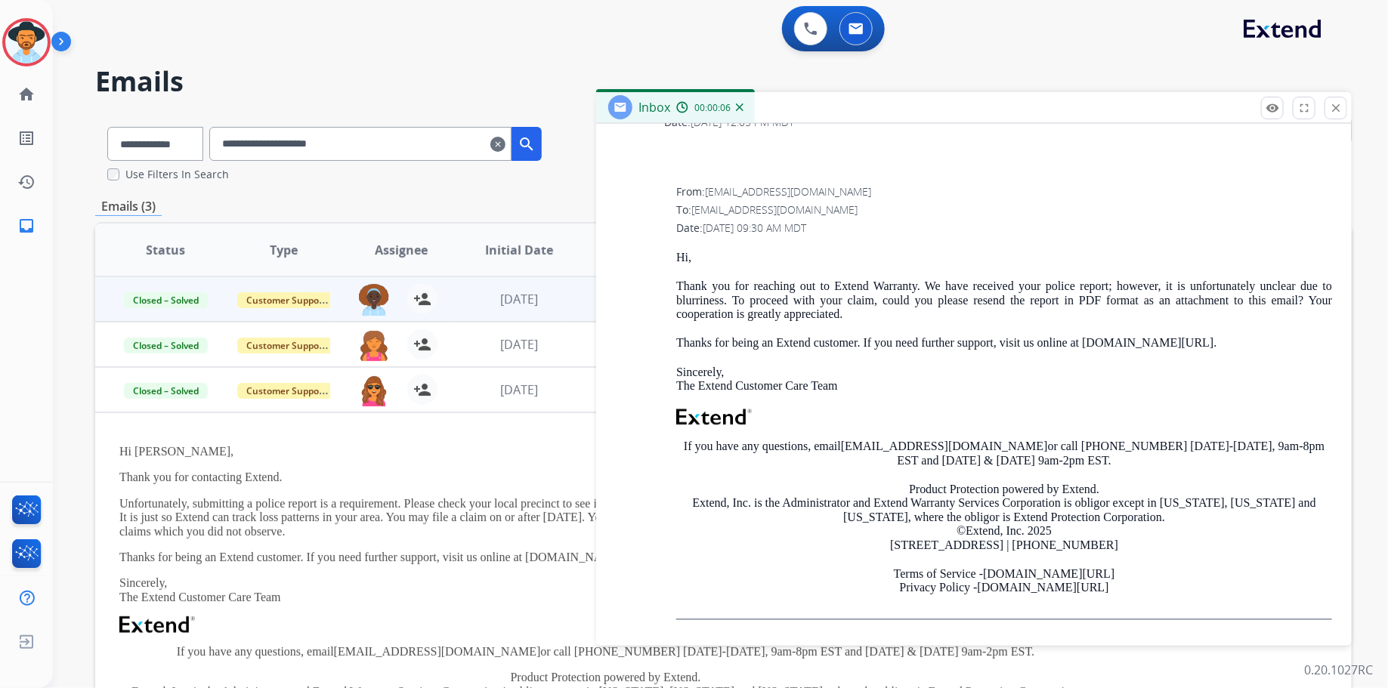
scroll to position [0, 0]
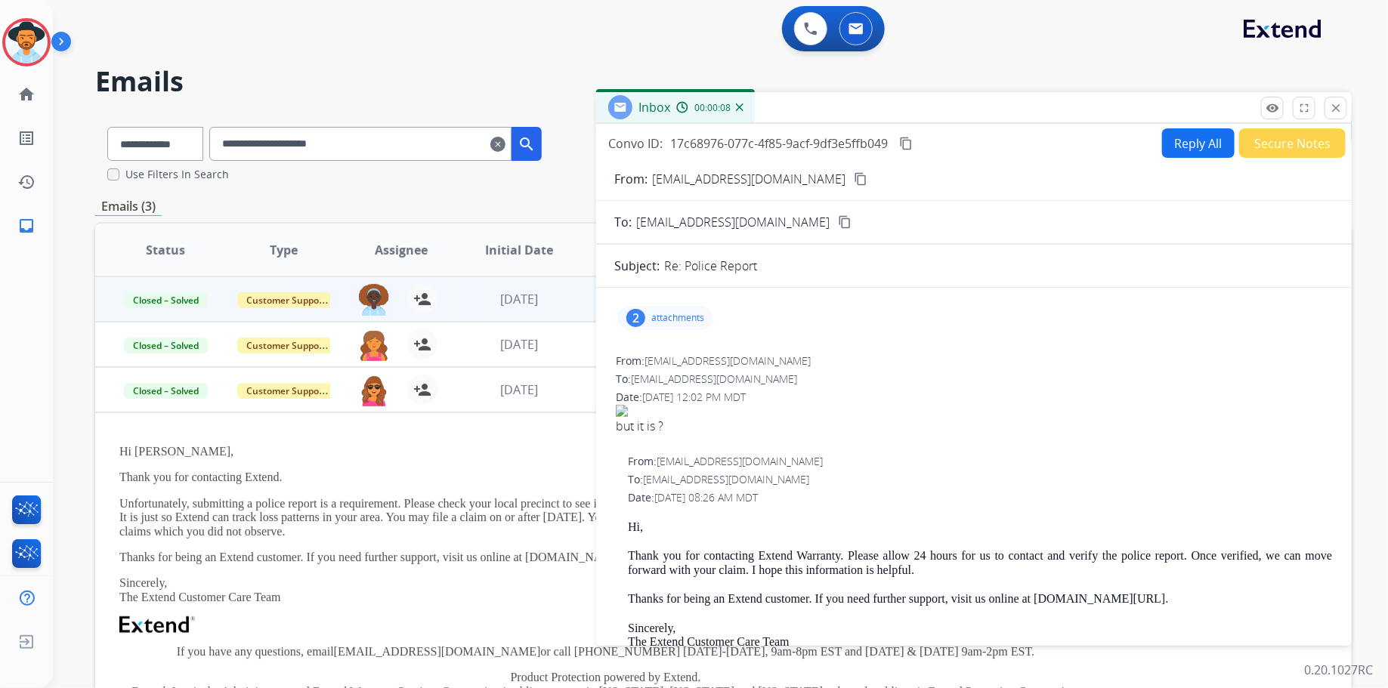
click at [675, 312] on p "attachments" at bounding box center [677, 318] width 53 height 12
click at [735, 352] on p "IMG_3697.png" at bounding box center [752, 353] width 80 height 18
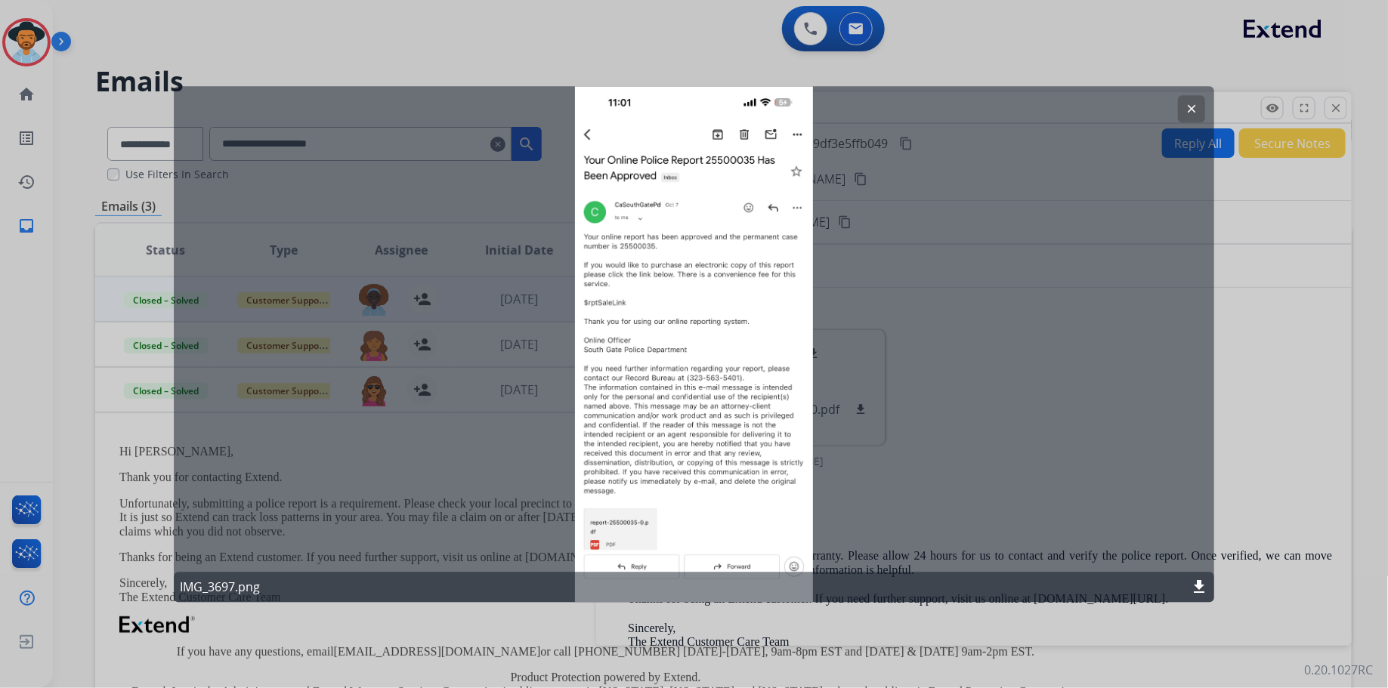
click at [1188, 107] on mat-icon "clear" at bounding box center [1191, 109] width 14 height 14
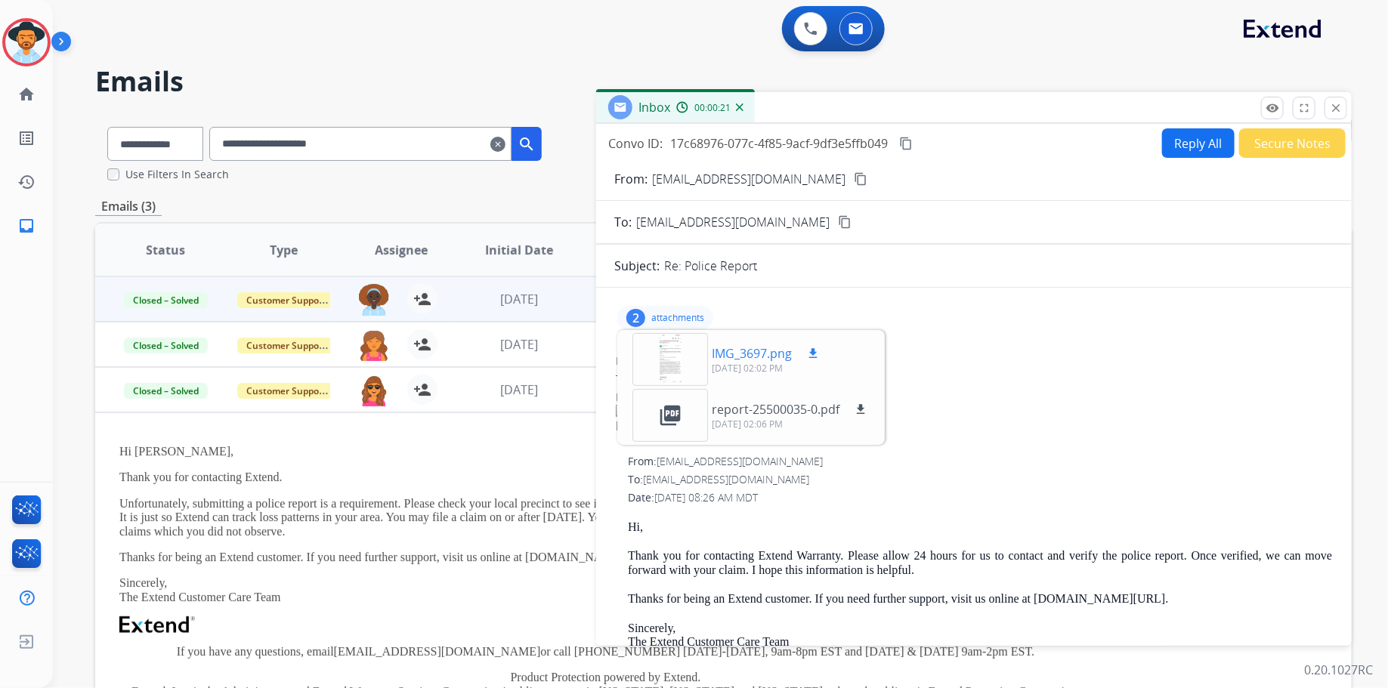
click at [814, 350] on mat-icon "download" at bounding box center [813, 354] width 14 height 14
click at [1126, 425] on div "but it is ?" at bounding box center [974, 426] width 716 height 18
click at [1125, 422] on div "but it is ?" at bounding box center [974, 426] width 716 height 18
click at [742, 359] on p "IMG_3697.png" at bounding box center [752, 353] width 80 height 18
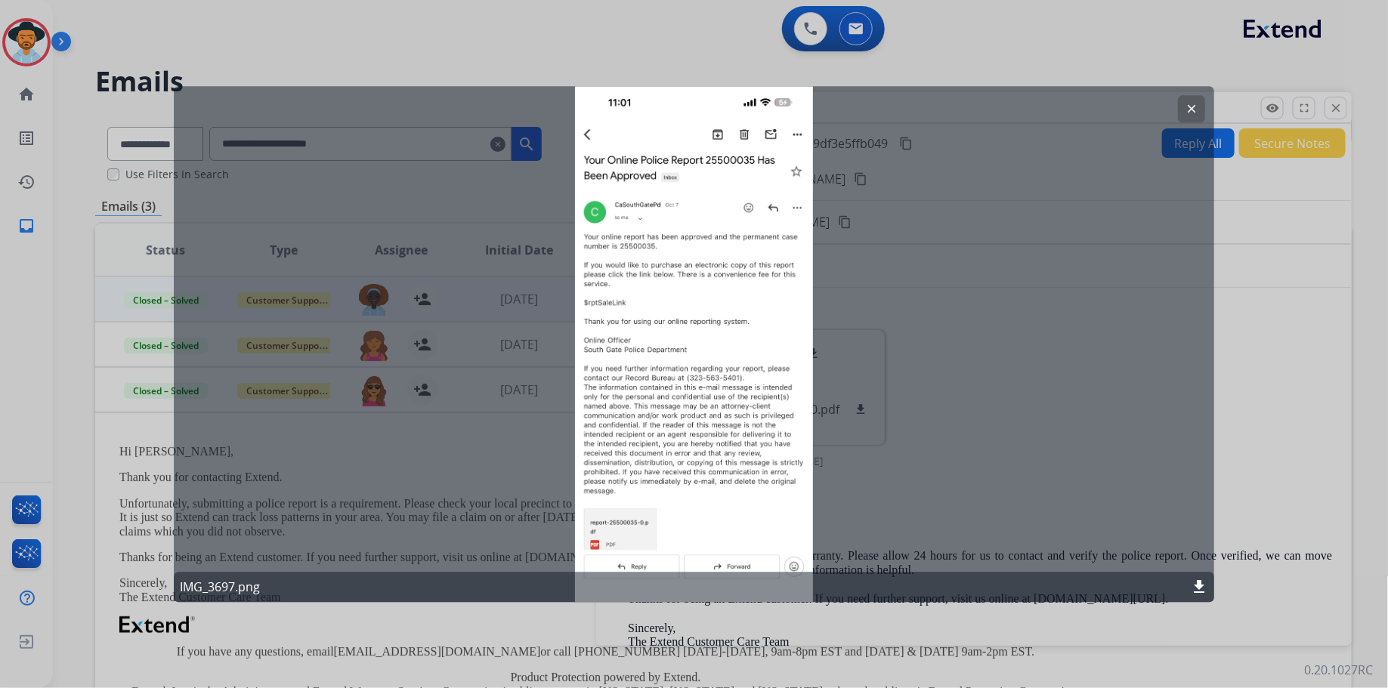
click at [1266, 356] on div at bounding box center [694, 344] width 1388 height 688
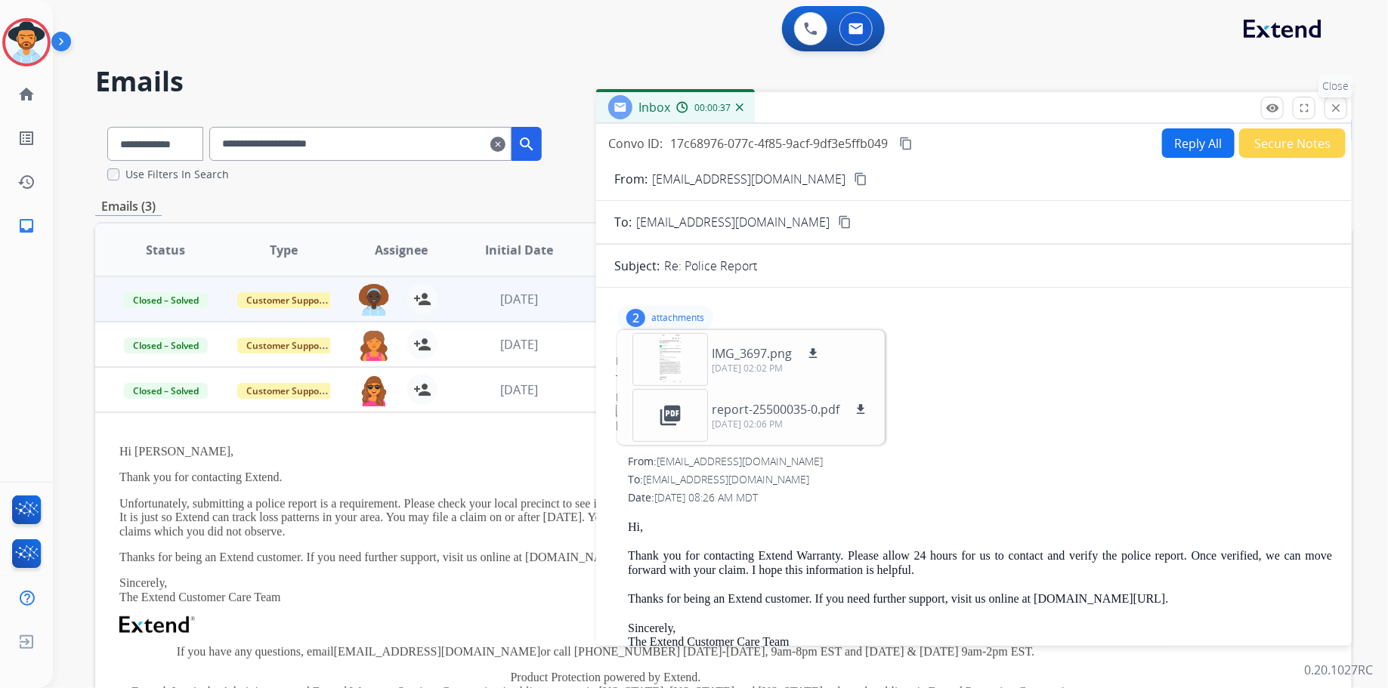
click at [1345, 107] on button "close Close" at bounding box center [1335, 108] width 23 height 23
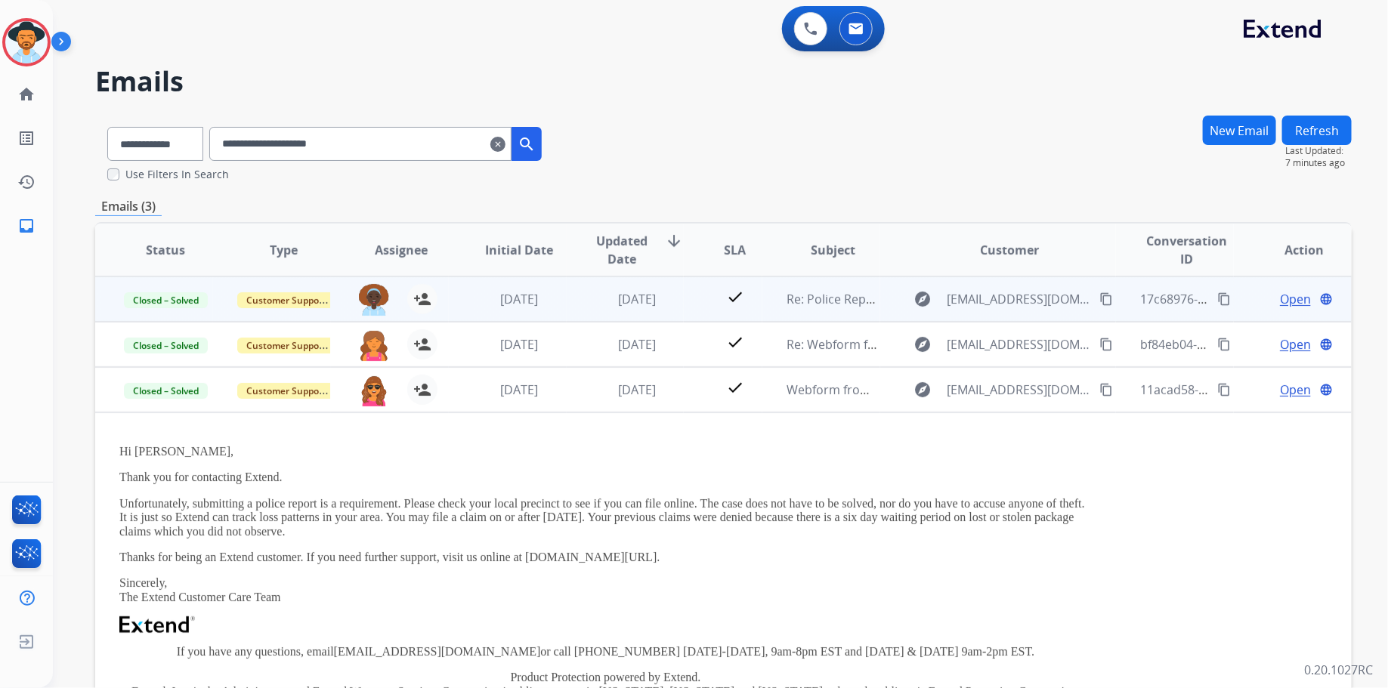
click at [1287, 299] on span "Open" at bounding box center [1295, 299] width 31 height 18
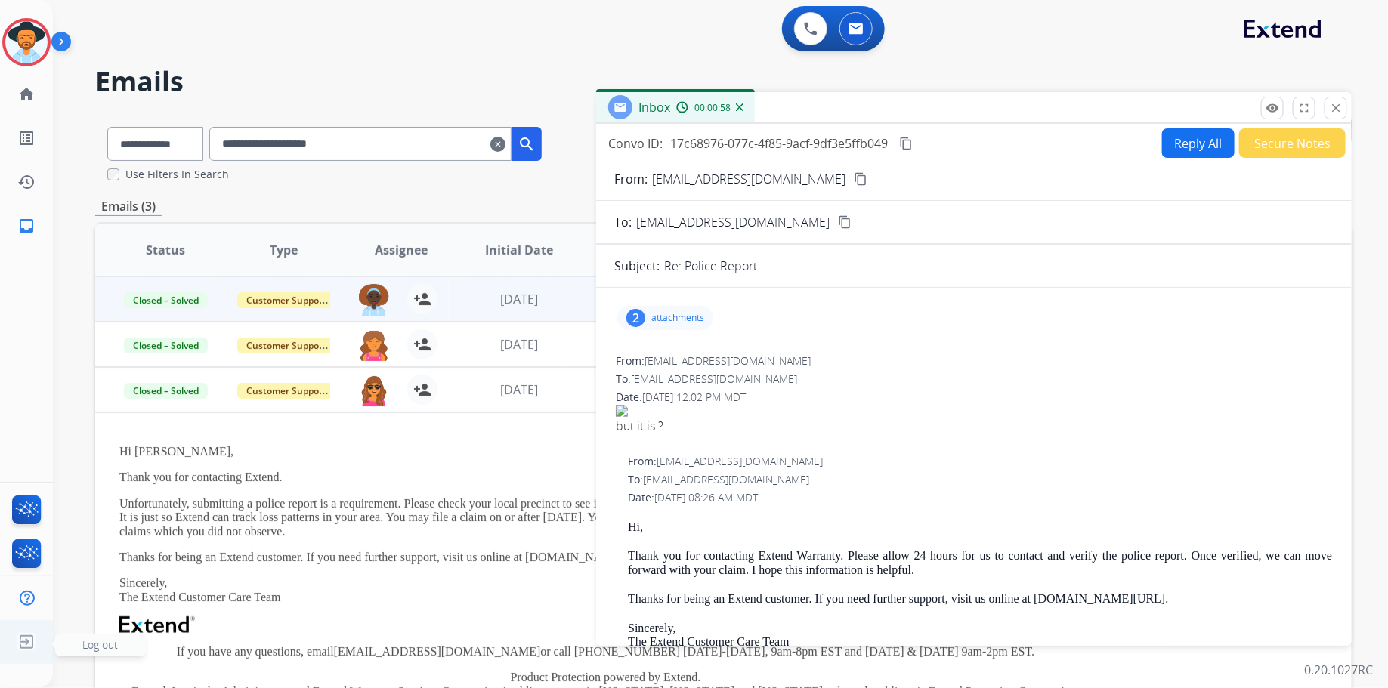
click at [36, 641] on img at bounding box center [26, 642] width 27 height 29
click at [79, 651] on span "Log out" at bounding box center [100, 645] width 91 height 23
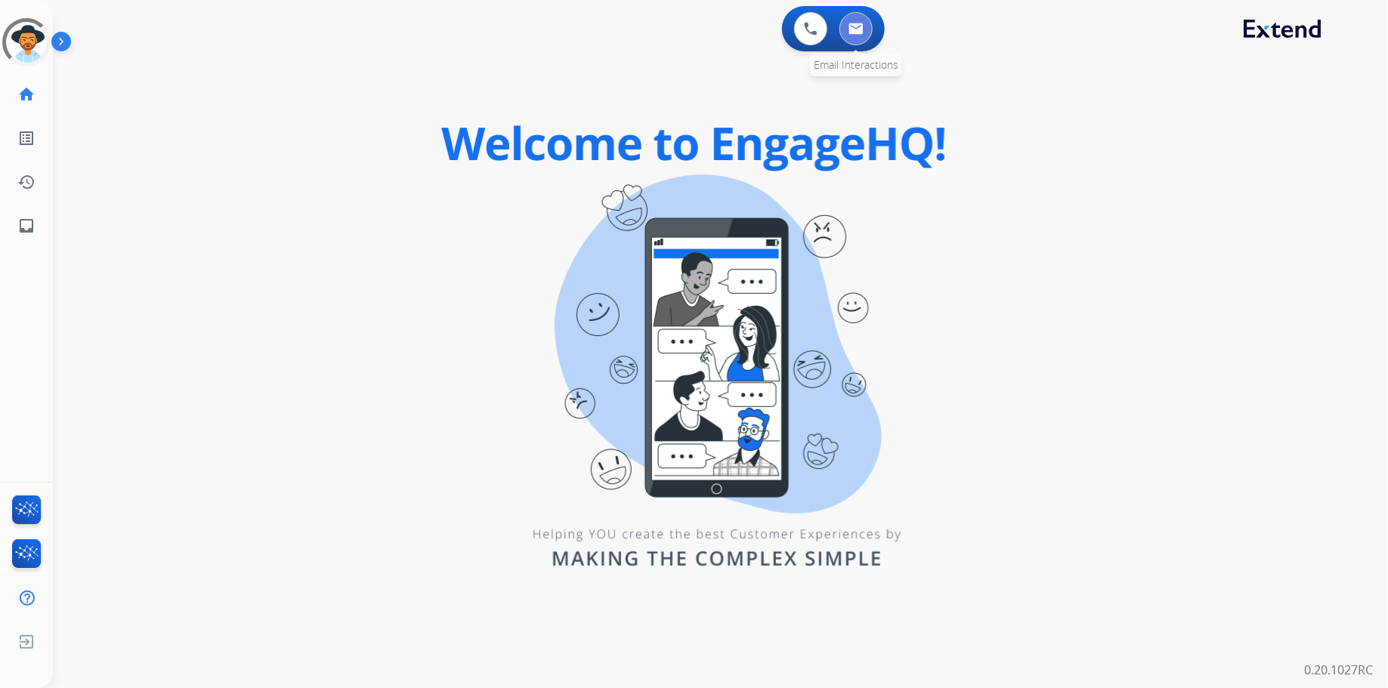
click at [857, 26] on img at bounding box center [855, 29] width 15 height 12
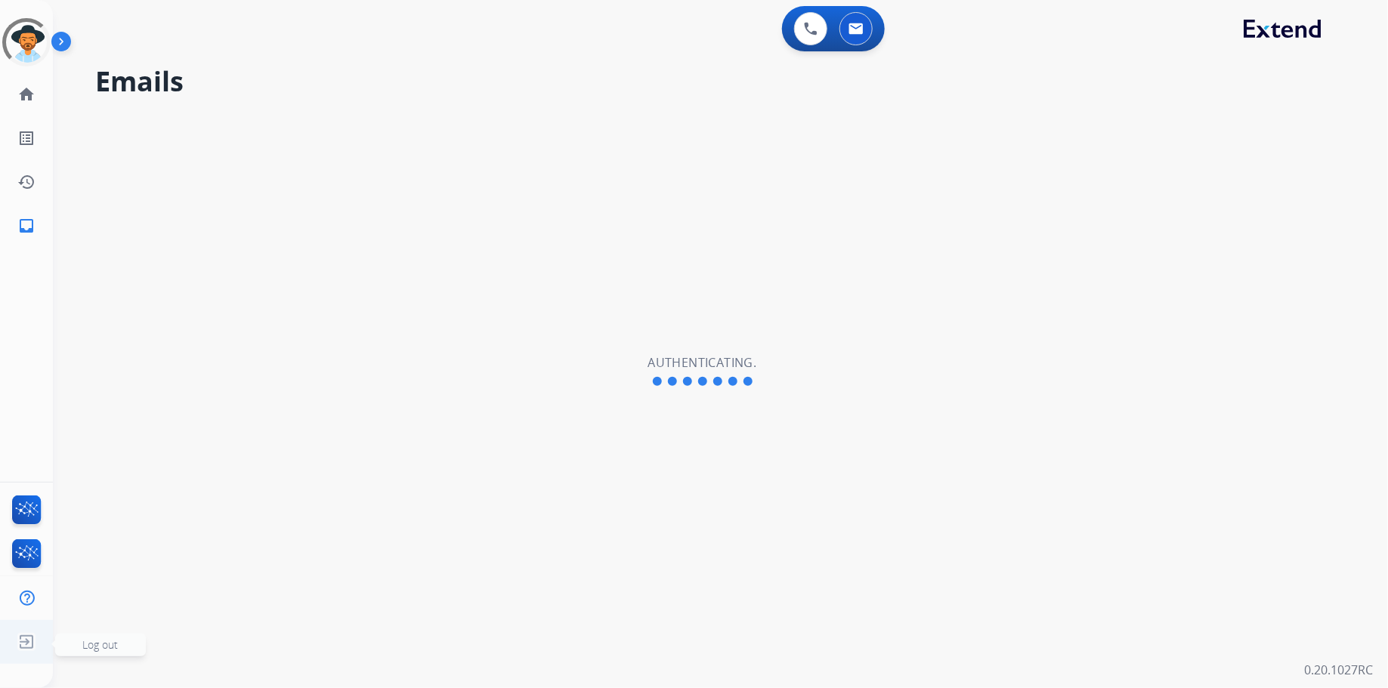
click at [39, 653] on img at bounding box center [26, 642] width 27 height 29
click at [29, 642] on img at bounding box center [26, 642] width 27 height 29
click at [66, 642] on div "Emails Authenticating." at bounding box center [702, 371] width 1298 height 634
click at [25, 644] on img at bounding box center [26, 642] width 27 height 29
click at [91, 652] on span "Log out" at bounding box center [100, 645] width 91 height 23
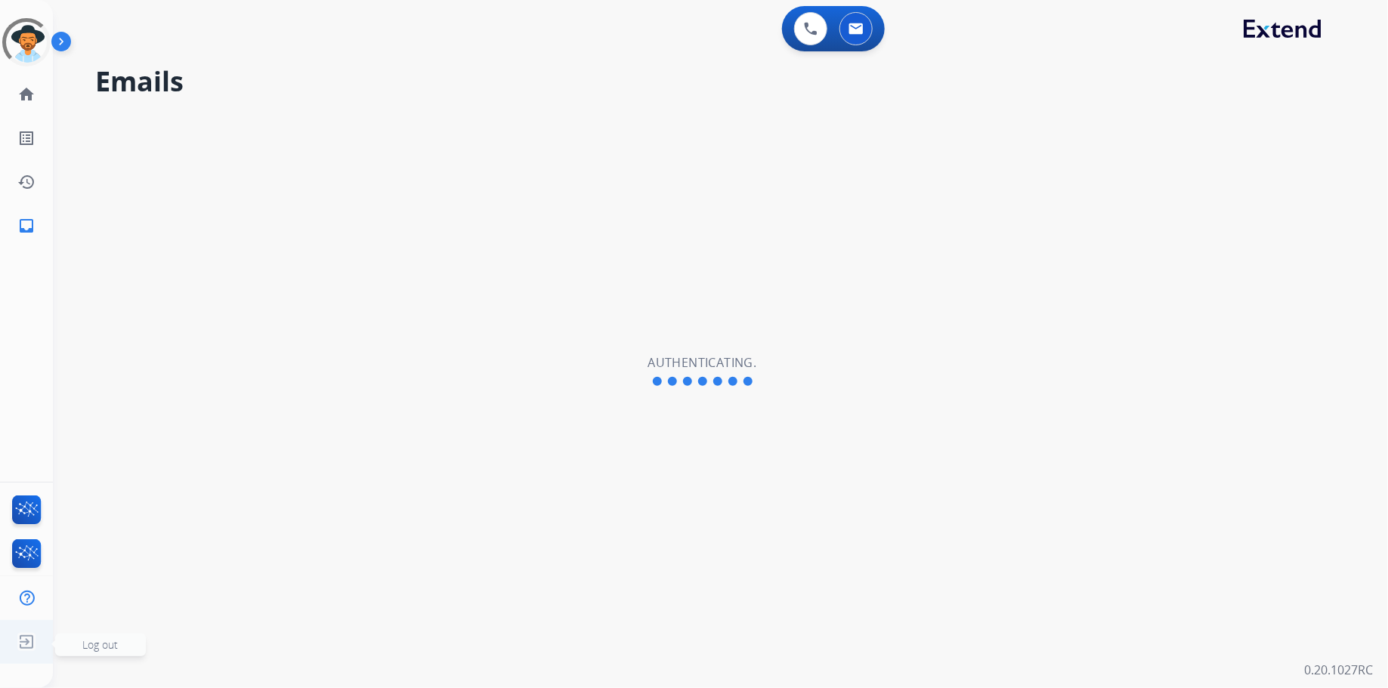
click at [20, 632] on img at bounding box center [26, 642] width 27 height 29
click at [93, 641] on span "Log out" at bounding box center [100, 645] width 36 height 14
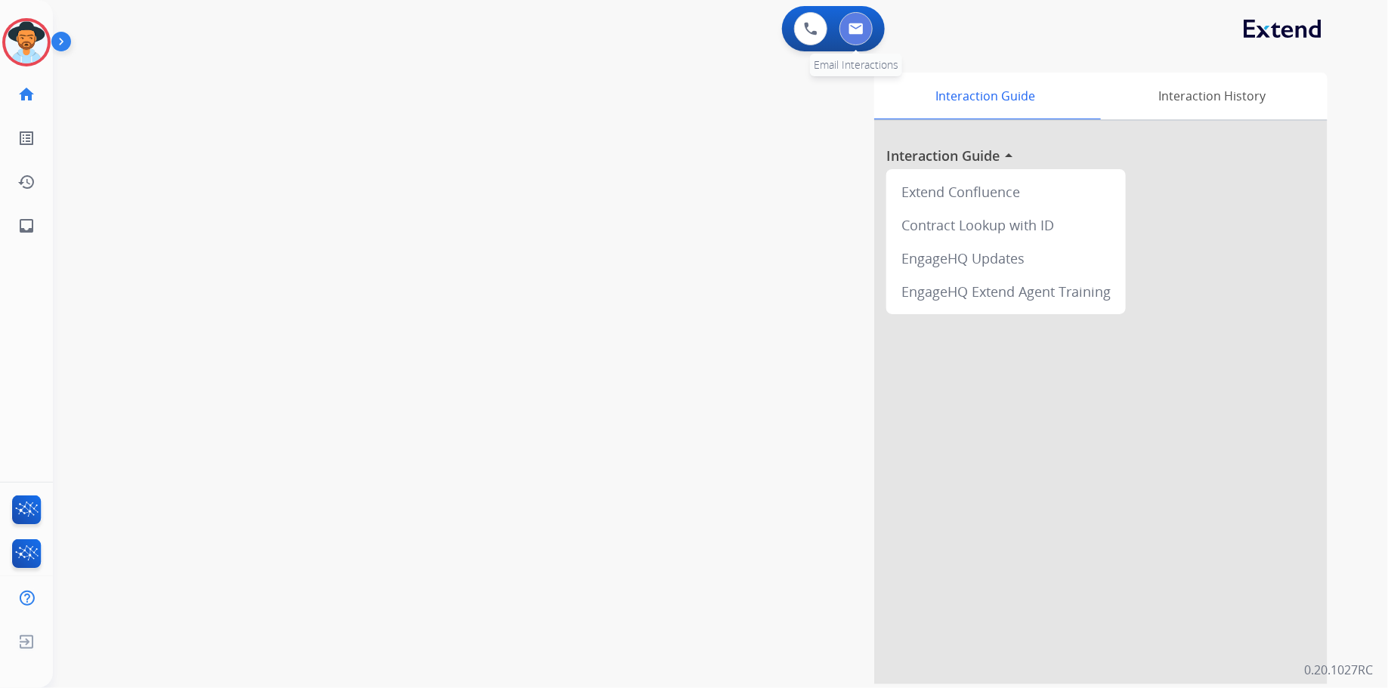
click at [852, 30] on img at bounding box center [855, 29] width 15 height 12
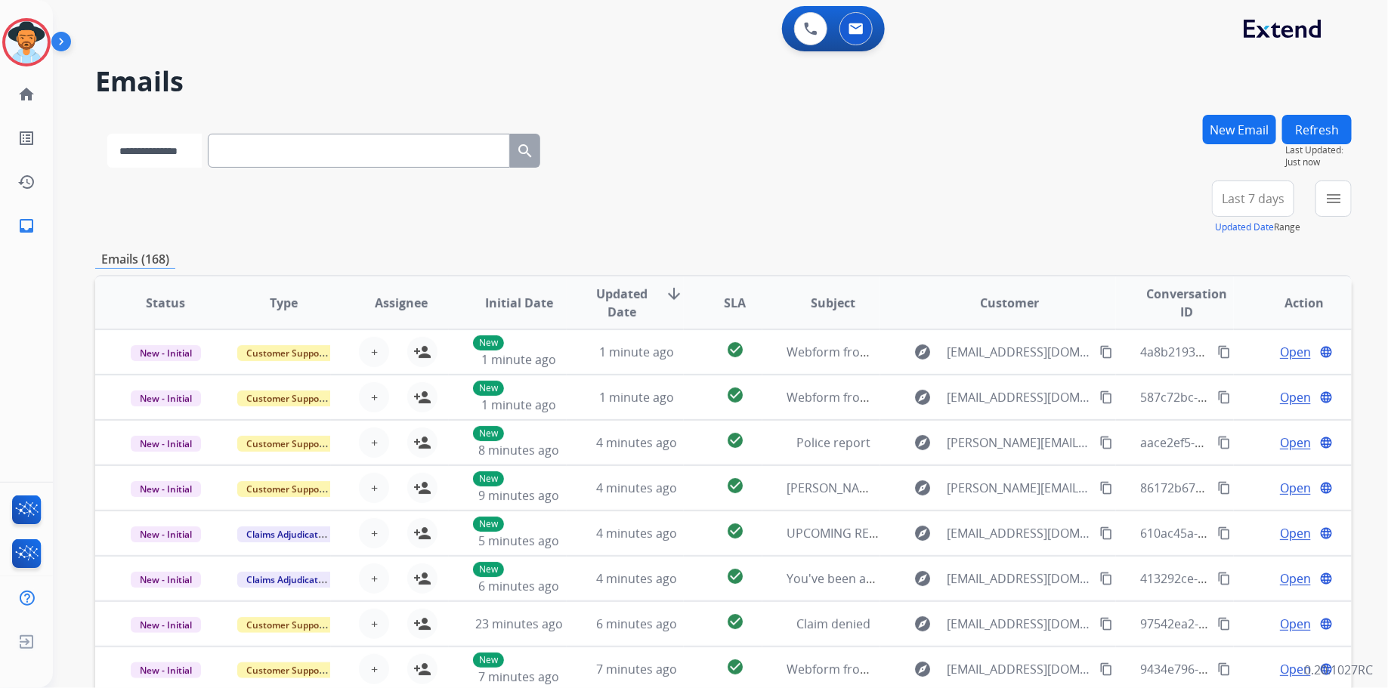
click at [162, 149] on select "**********" at bounding box center [154, 151] width 94 height 34
click at [107, 134] on select "**********" at bounding box center [154, 151] width 94 height 34
click at [165, 142] on select "**********" at bounding box center [154, 151] width 94 height 34
select select "**********"
click at [107, 134] on select "**********" at bounding box center [154, 151] width 94 height 34
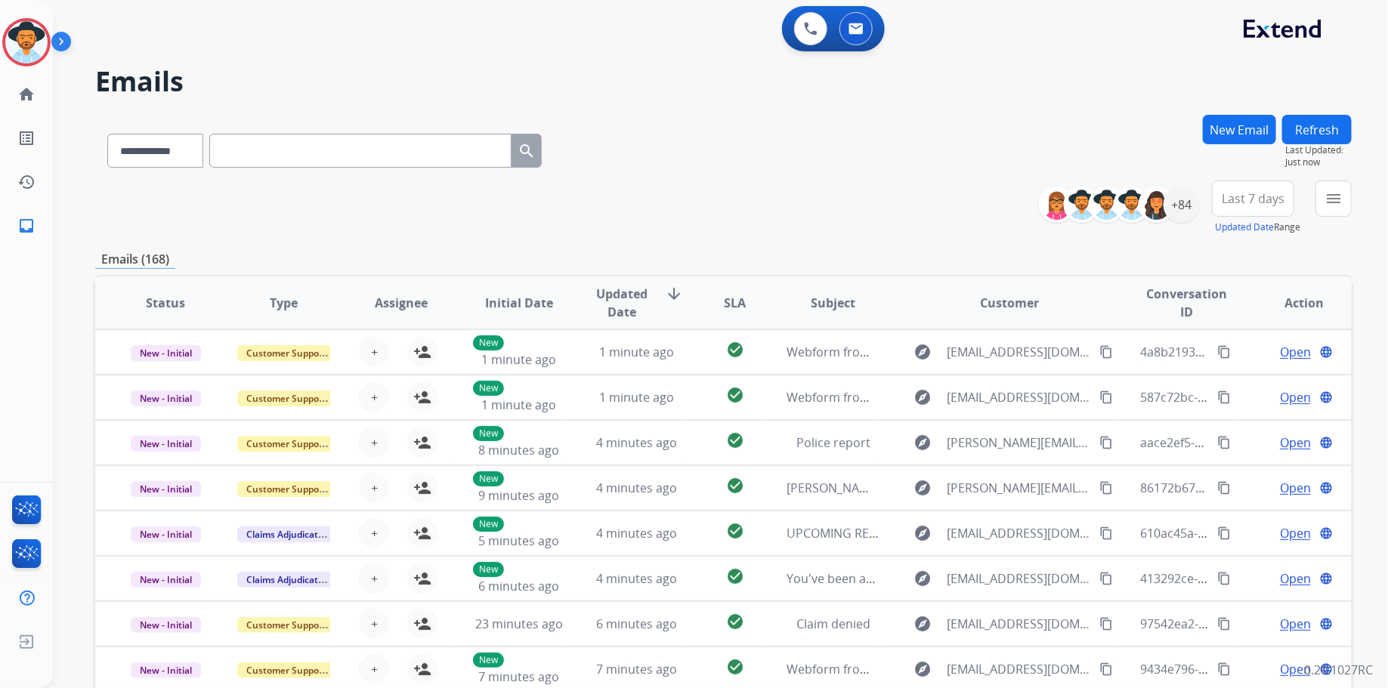
click at [310, 144] on input "text" at bounding box center [360, 151] width 302 height 34
paste input "**********"
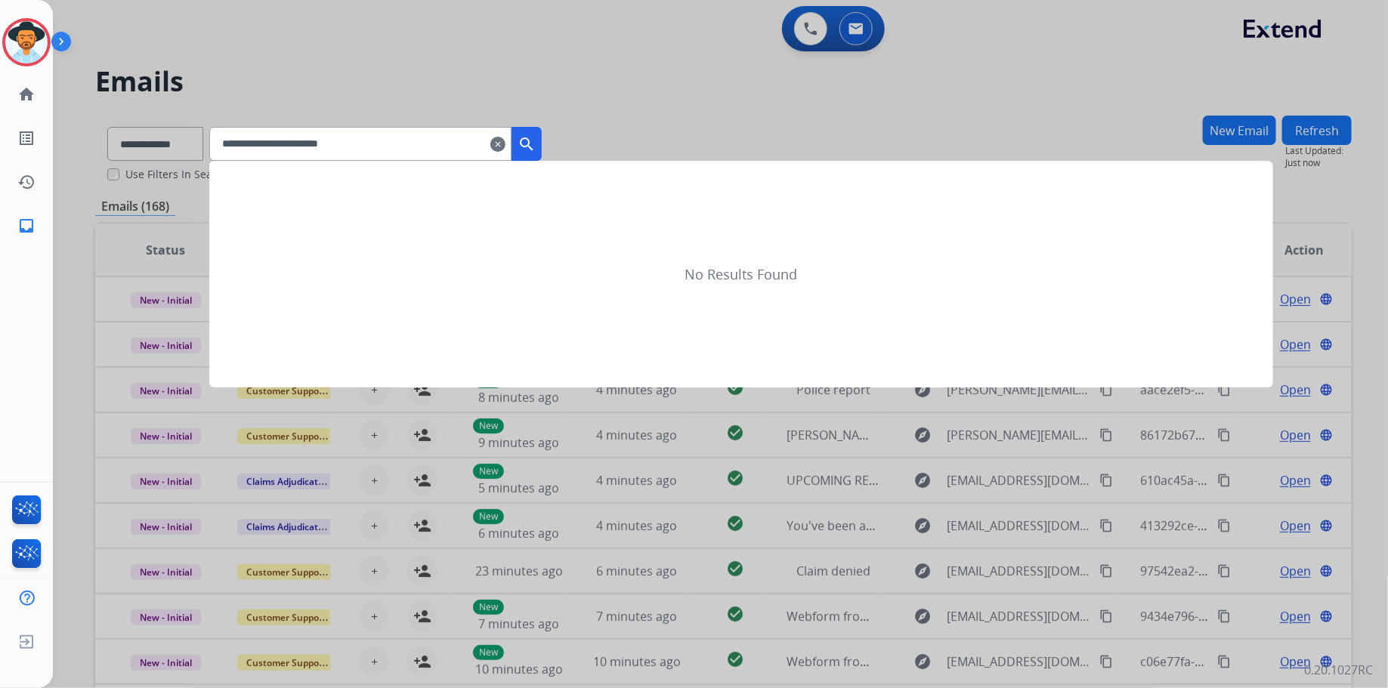
type input "**********"
click at [542, 141] on div "**********" at bounding box center [375, 144] width 332 height 34
click at [542, 144] on button "search" at bounding box center [526, 144] width 30 height 34
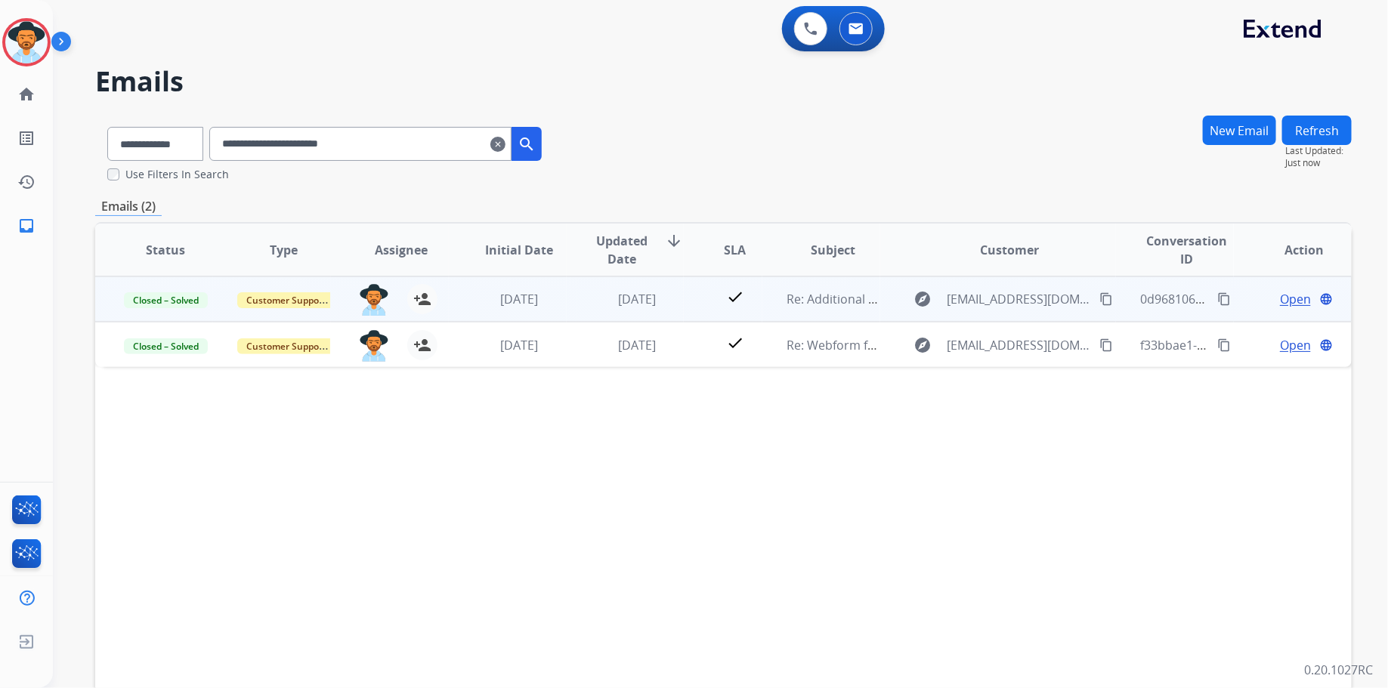
click at [1282, 298] on span "Open" at bounding box center [1295, 299] width 31 height 18
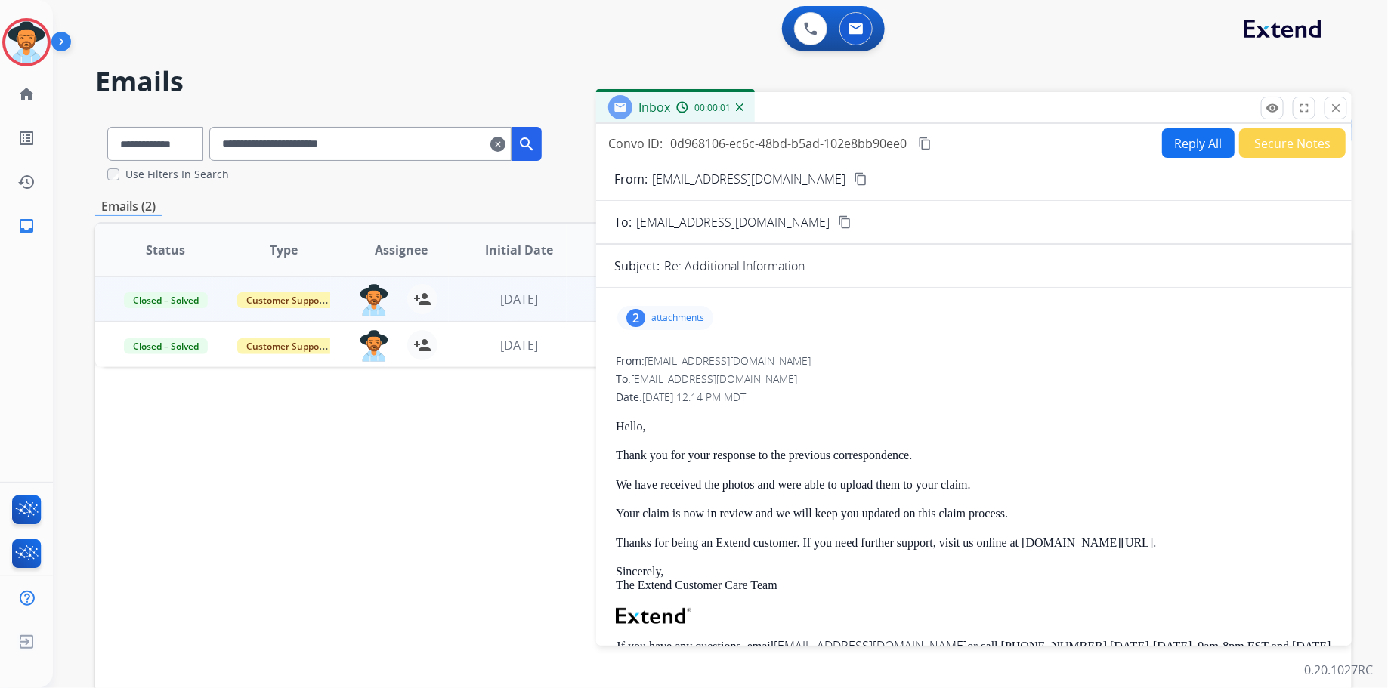
click at [655, 312] on p "attachments" at bounding box center [677, 318] width 53 height 12
click at [1014, 497] on div "Hello, Thank you for your response to the previous correspondence. We have rece…" at bounding box center [974, 620] width 716 height 401
click at [937, 516] on p "Your claim is now in review and we will keep you updated on this claim process." at bounding box center [974, 514] width 716 height 14
click at [810, 554] on div "Hello, Thank you for your response to the previous correspondence. We have rece…" at bounding box center [974, 620] width 716 height 401
click at [844, 550] on div "Hello, Thank you for your response to the previous correspondence. We have rece…" at bounding box center [974, 620] width 716 height 401
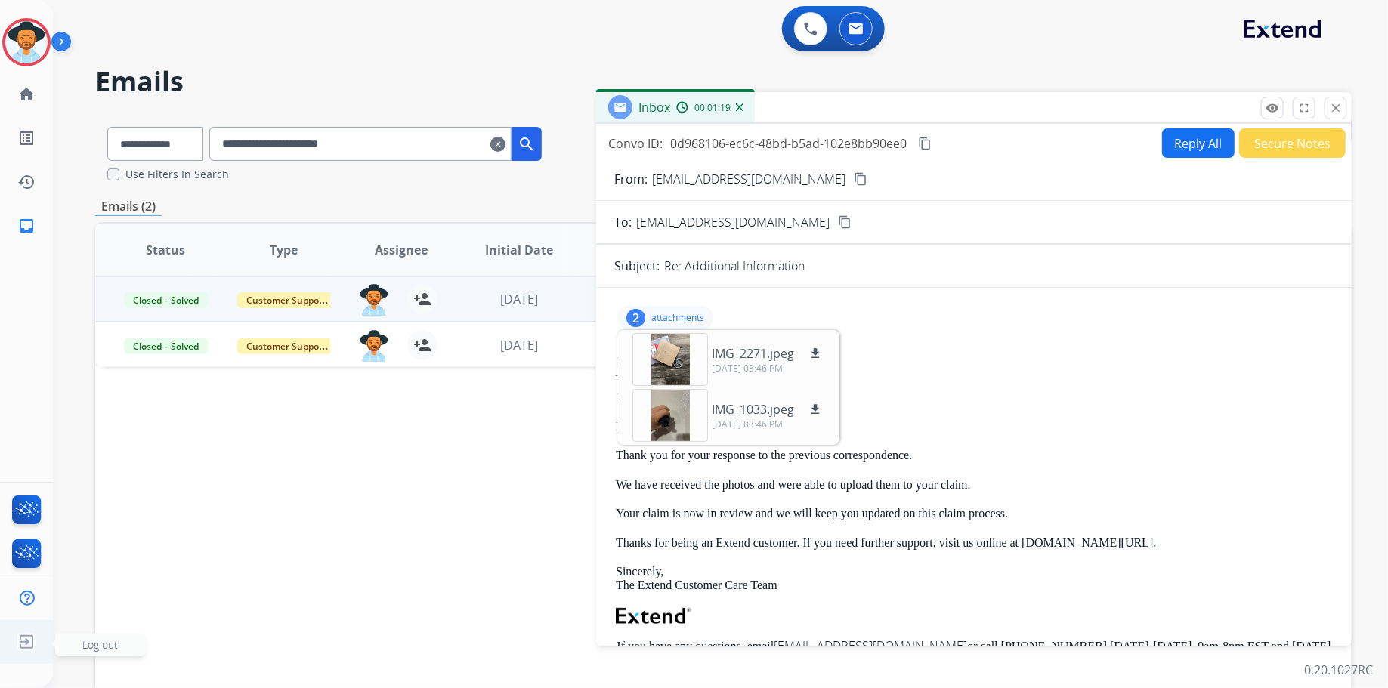
click at [86, 646] on span "Log out" at bounding box center [100, 645] width 36 height 14
